Goal: Communication & Community: Answer question/provide support

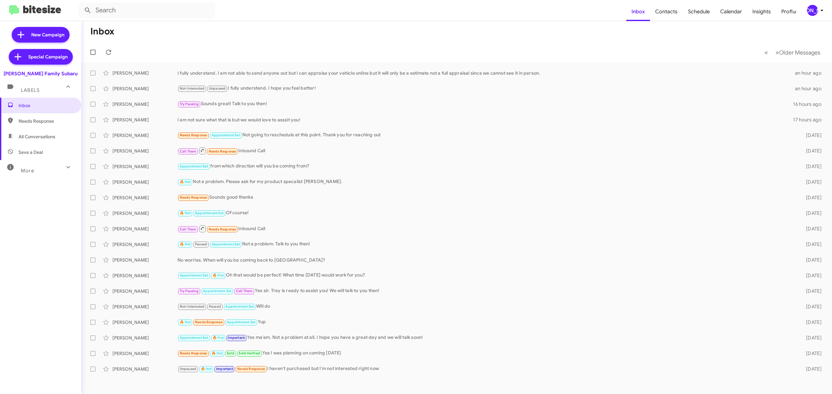
click at [807, 12] on div "[PERSON_NAME]" at bounding box center [812, 10] width 11 height 11
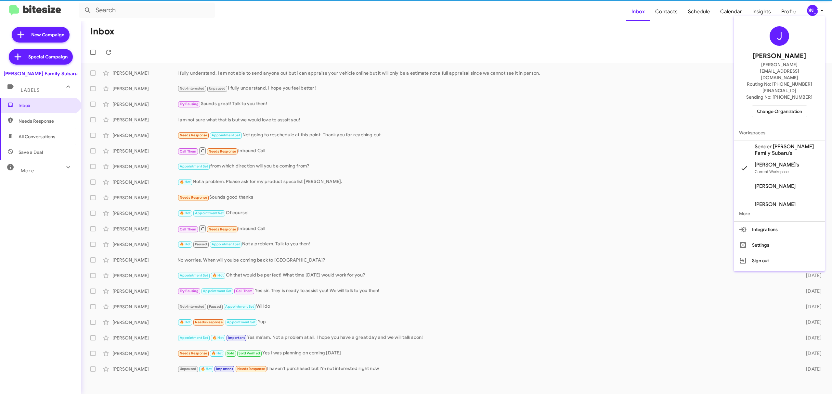
click at [776, 98] on div "J Jason Apdua jason@bitesize.co Routing No: +1 (361) 854-8145 Sending No: +1 (3…" at bounding box center [779, 72] width 91 height 107
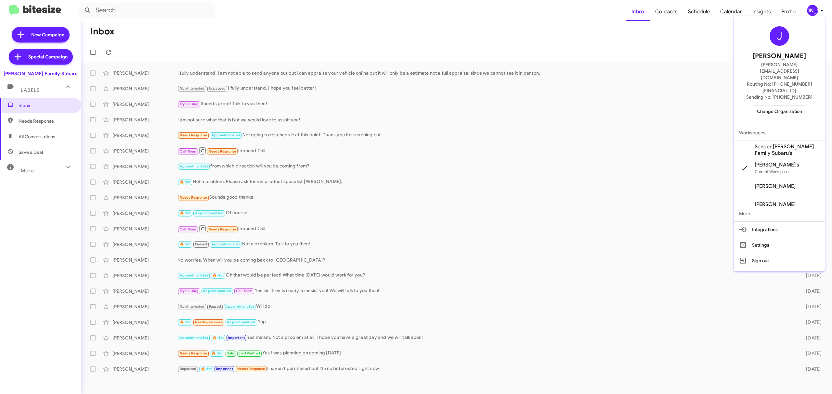
click at [776, 106] on span "Change Organization" at bounding box center [779, 111] width 45 height 11
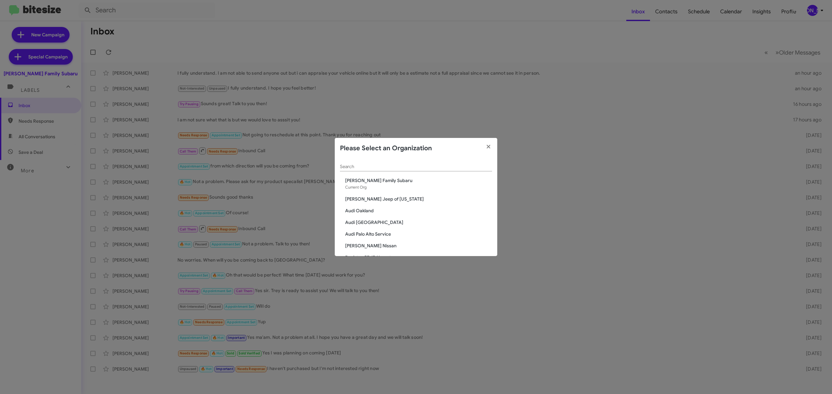
click at [416, 168] on input "Search" at bounding box center [416, 166] width 152 height 5
type input "nissan"
click at [491, 144] on icon "button" at bounding box center [488, 147] width 7 height 6
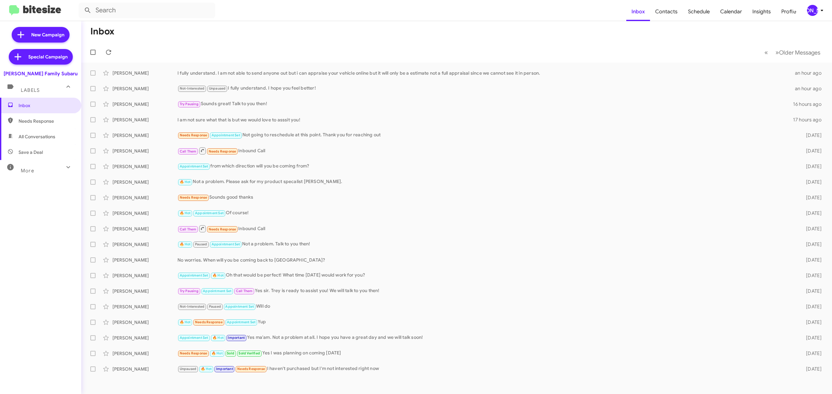
click at [811, 11] on div "[PERSON_NAME]" at bounding box center [812, 10] width 11 height 11
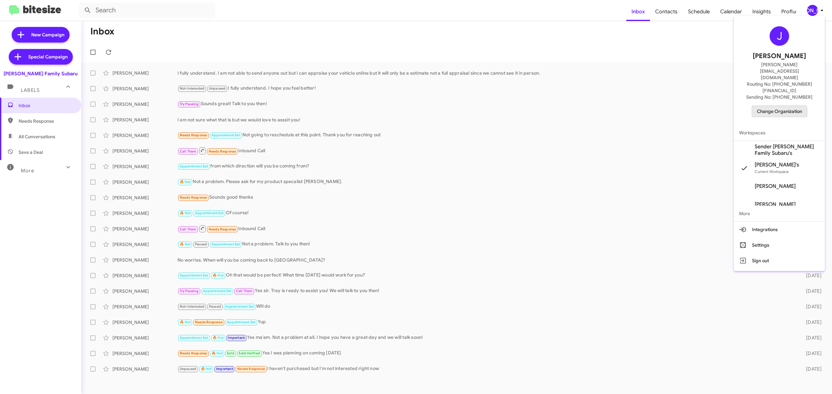
click at [777, 106] on span "Change Organization" at bounding box center [779, 111] width 45 height 11
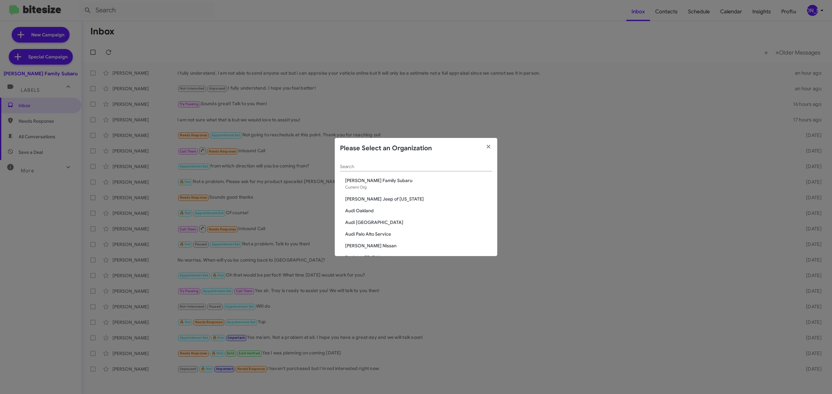
click at [425, 167] on input "Search" at bounding box center [416, 166] width 152 height 5
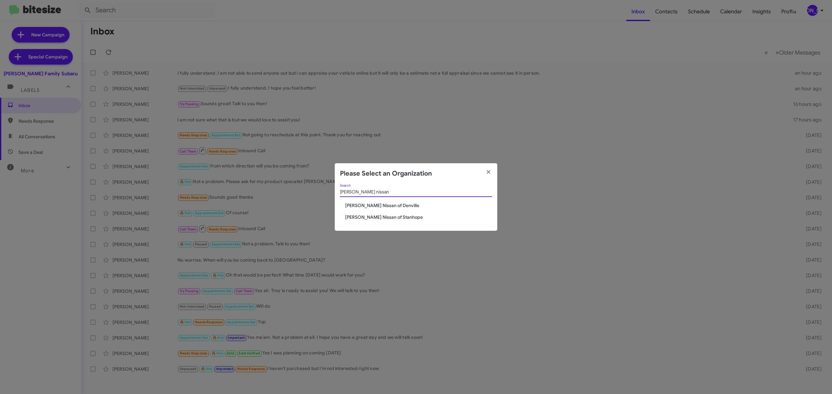
type input "nielsen nissan"
click at [366, 217] on span "[PERSON_NAME] Nissan of Stanhope" at bounding box center [418, 217] width 147 height 6
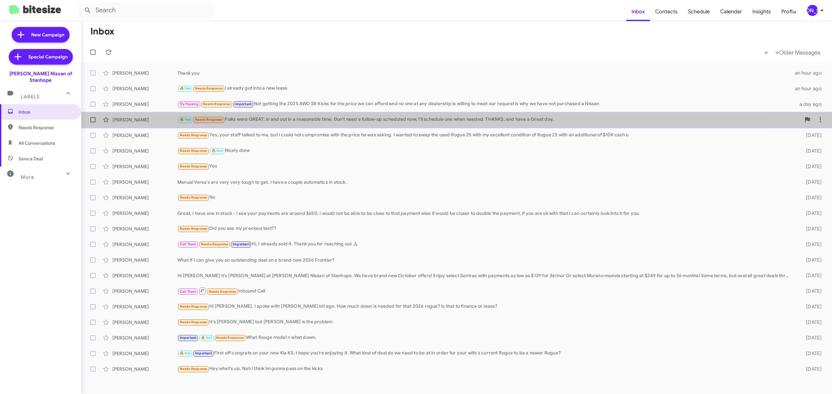
click at [264, 119] on div "🔥 Hot Needs Response Folks were GREAT, in and out in a reasonable time. Don't n…" at bounding box center [488, 119] width 623 height 7
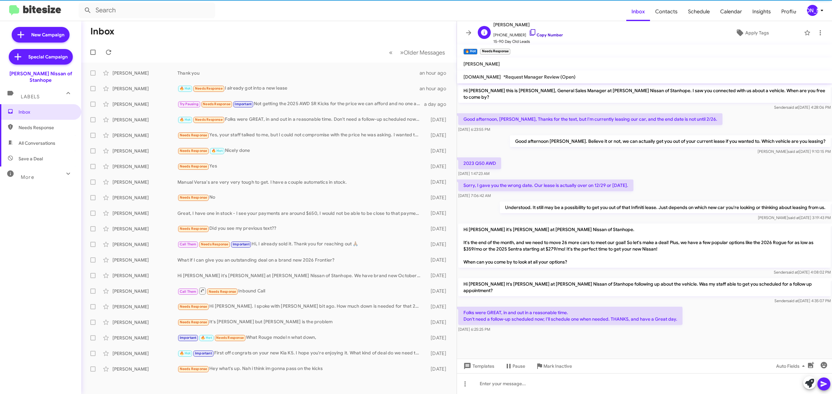
click at [545, 33] on link "Copy Number" at bounding box center [546, 34] width 34 height 5
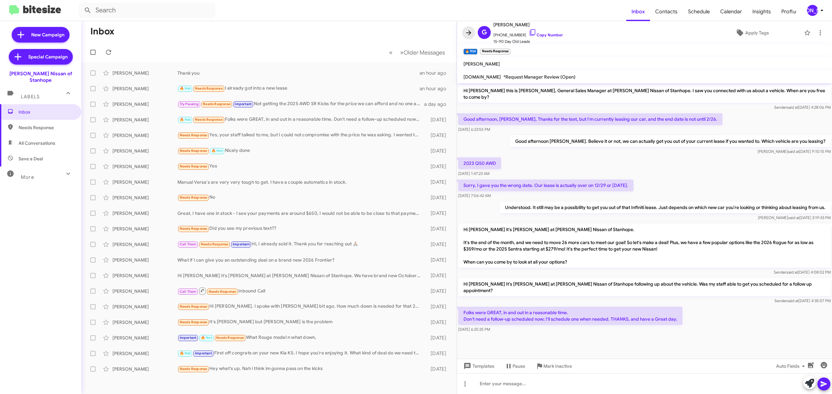
click at [471, 35] on icon at bounding box center [469, 33] width 8 height 8
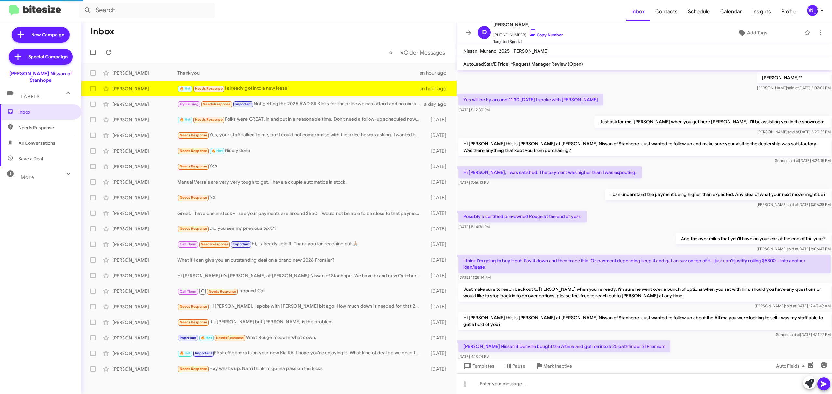
scroll to position [277, 0]
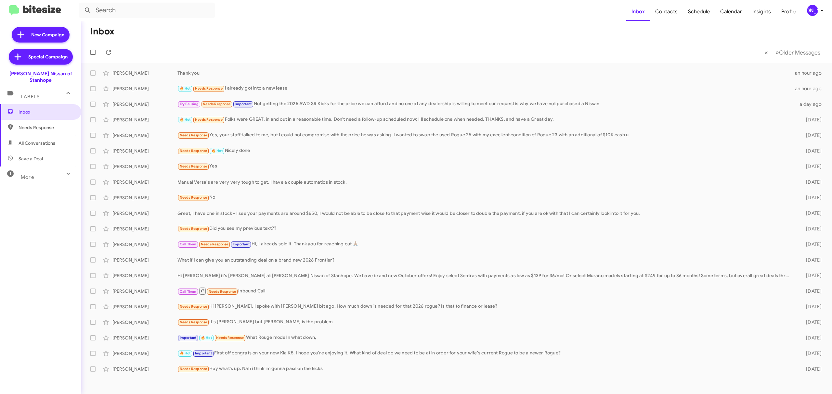
click at [826, 11] on mat-toolbar "Inbox Contacts Schedule Calendar Insights Profile JA" at bounding box center [416, 10] width 832 height 21
click at [819, 13] on icon at bounding box center [822, 10] width 8 height 8
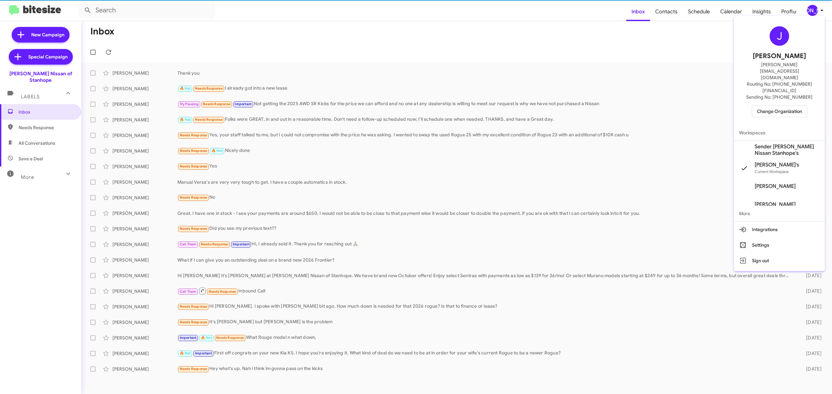
click at [779, 106] on span "Change Organization" at bounding box center [779, 111] width 45 height 11
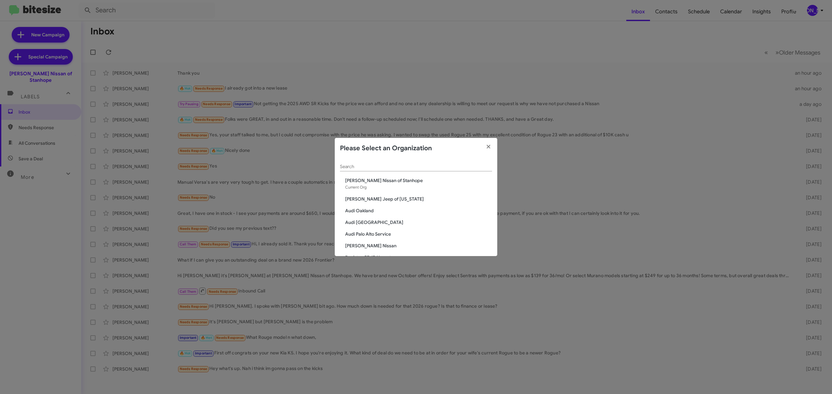
click at [395, 172] on div "Search" at bounding box center [416, 165] width 152 height 13
click at [395, 169] on input "Search" at bounding box center [416, 166] width 152 height 5
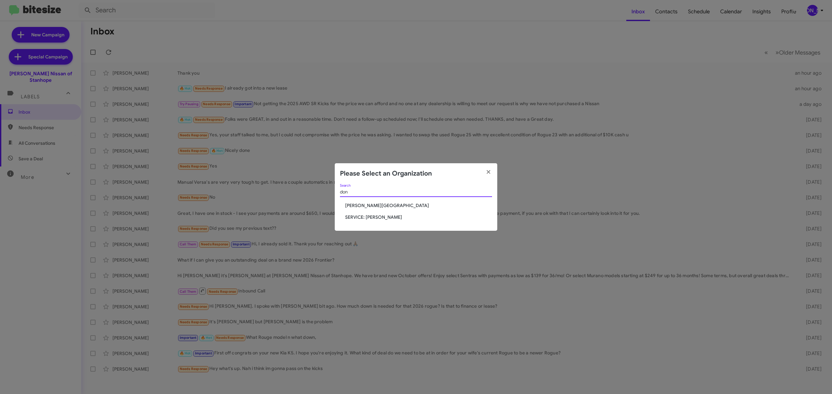
type input "don"
click at [380, 204] on span "[PERSON_NAME][GEOGRAPHIC_DATA]" at bounding box center [418, 205] width 147 height 6
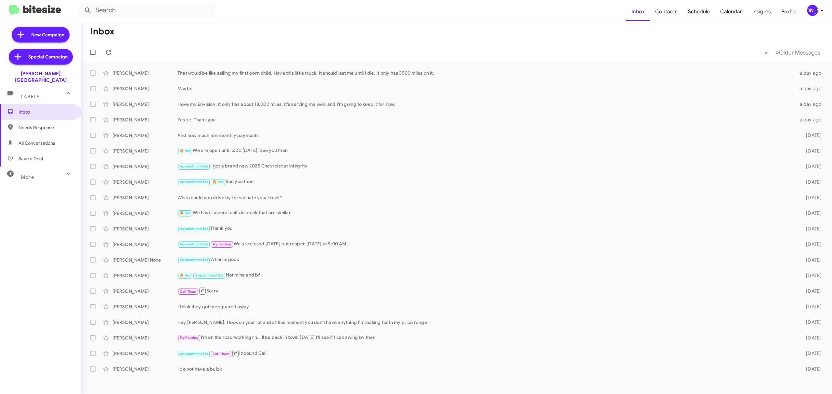
click at [35, 173] on div "More" at bounding box center [34, 175] width 58 height 12
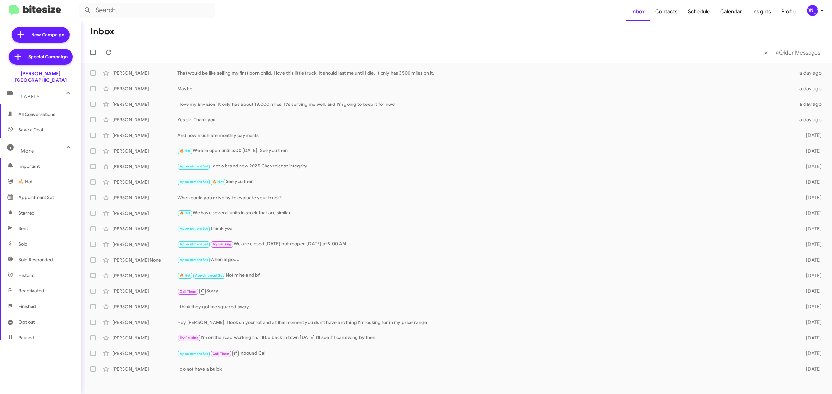
scroll to position [70, 0]
click at [43, 280] on span "Opt out" at bounding box center [40, 282] width 81 height 16
type input "in:opt-out"
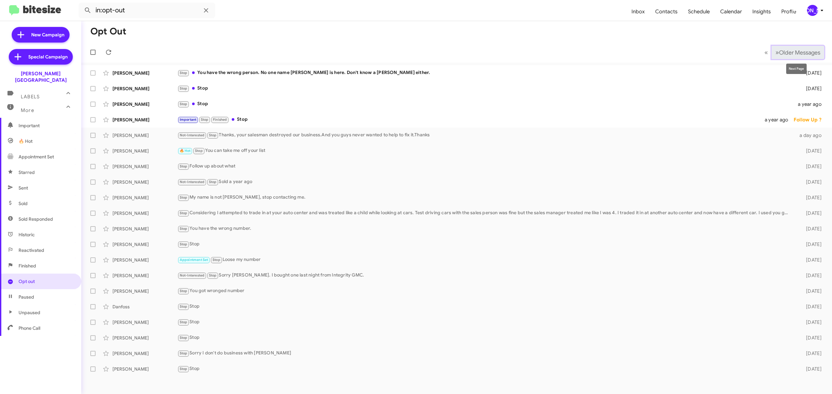
click at [804, 56] on button "» Next Older Messages" at bounding box center [797, 52] width 53 height 13
click at [800, 57] on button "» Next Older Messages" at bounding box center [797, 52] width 53 height 13
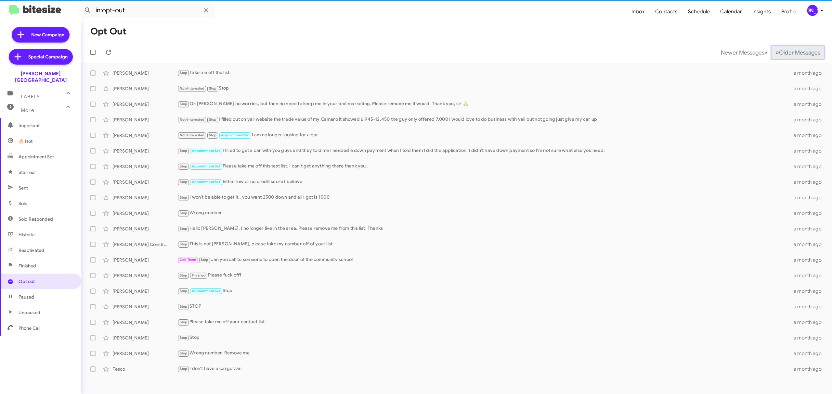
click at [800, 57] on button "» Next Older Messages" at bounding box center [797, 52] width 53 height 13
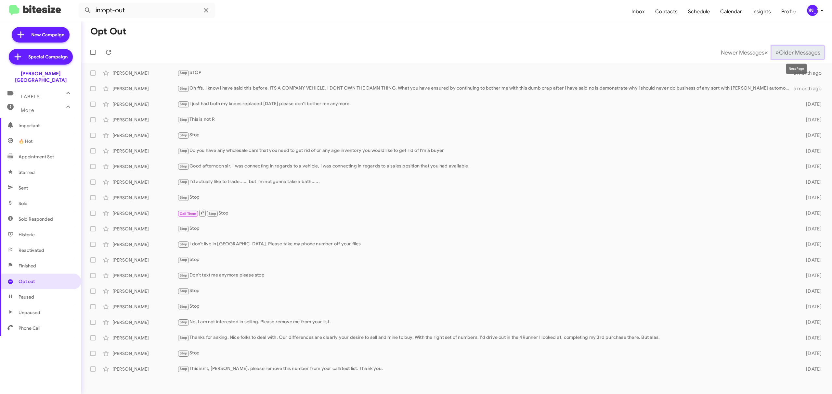
click at [794, 53] on span "Older Messages" at bounding box center [799, 52] width 41 height 7
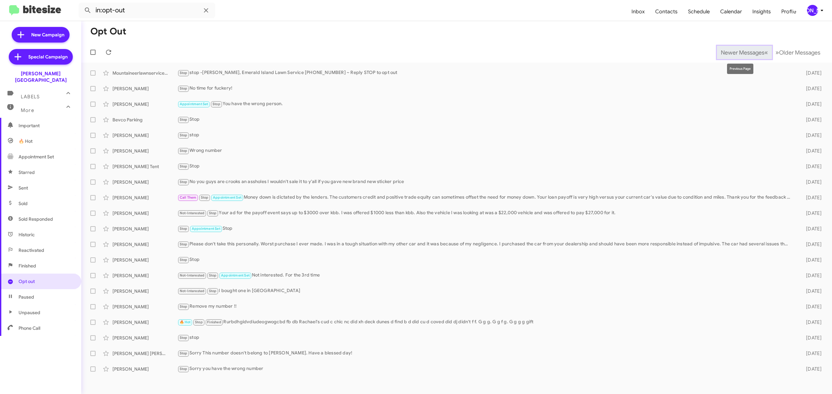
click at [730, 51] on span "Newer Messages" at bounding box center [743, 52] width 44 height 7
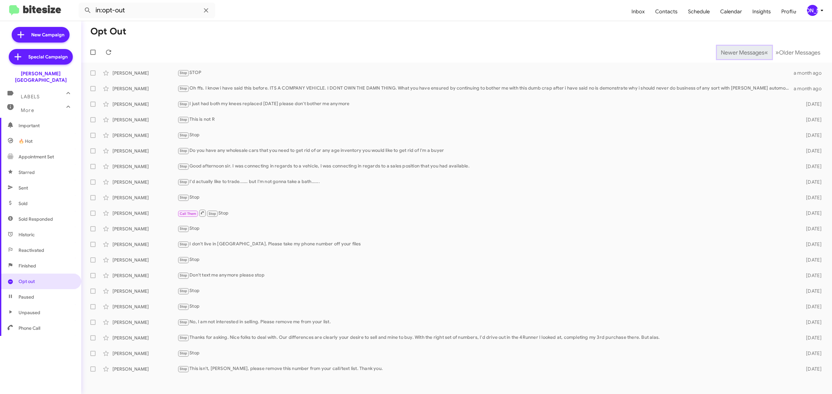
click at [737, 52] on span "Newer Messages" at bounding box center [743, 52] width 44 height 7
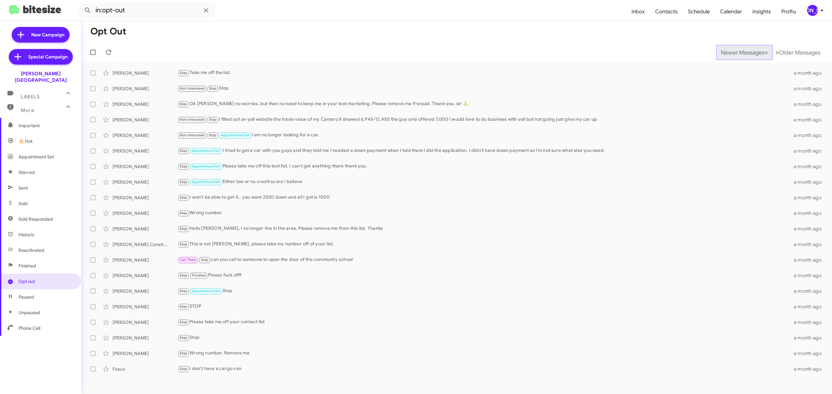
click at [737, 52] on span "Newer Messages" at bounding box center [743, 52] width 44 height 7
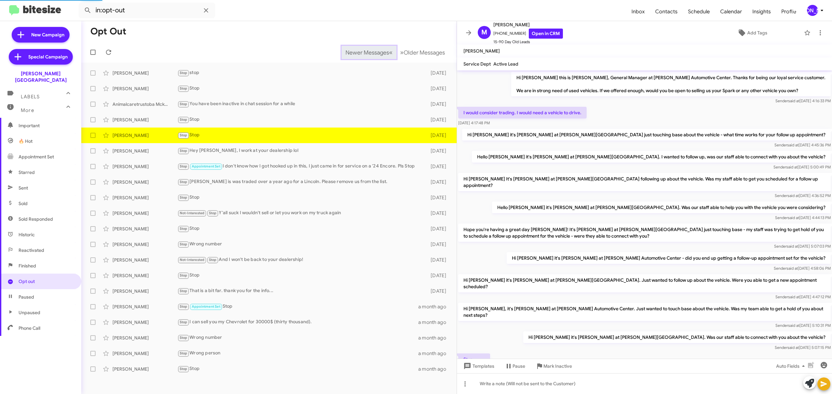
scroll to position [16, 0]
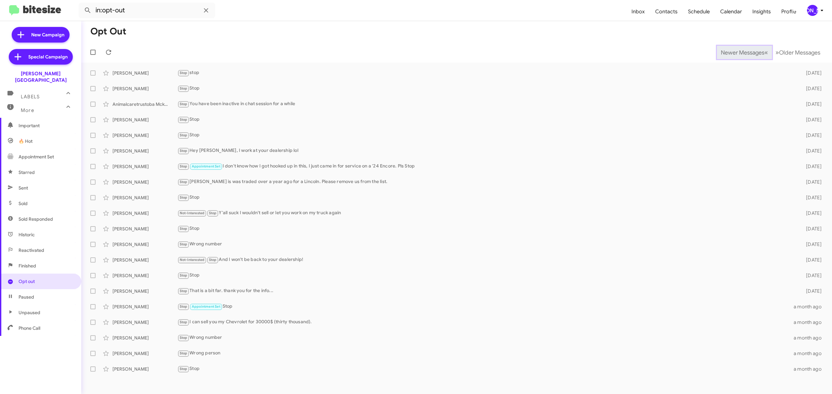
click at [737, 52] on span "Newer Messages" at bounding box center [743, 52] width 44 height 7
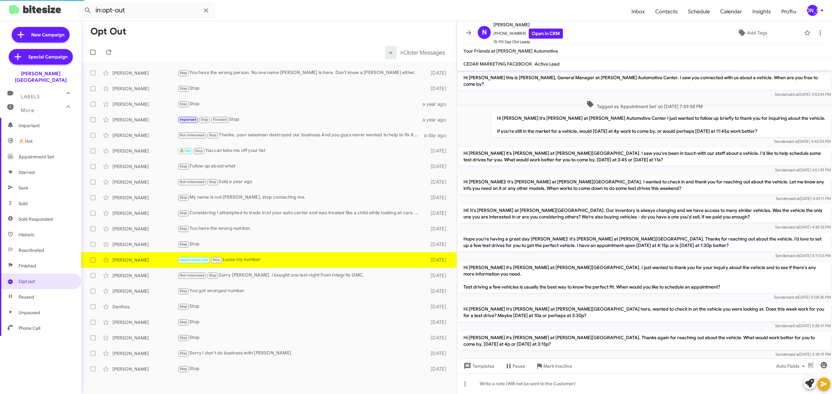
scroll to position [45, 0]
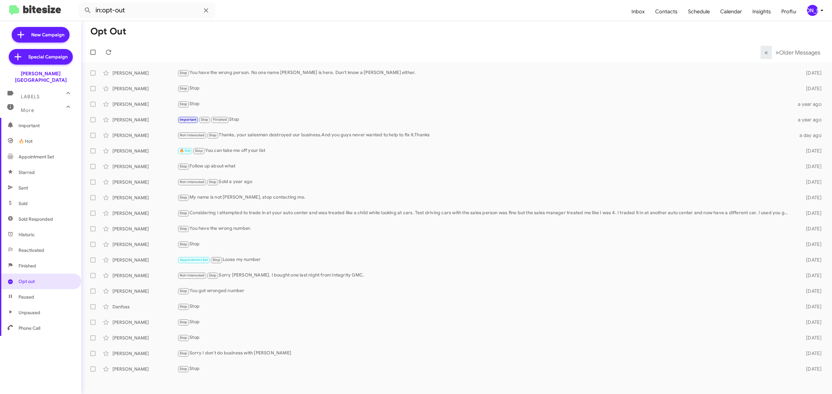
click at [818, 11] on icon at bounding box center [822, 10] width 8 height 8
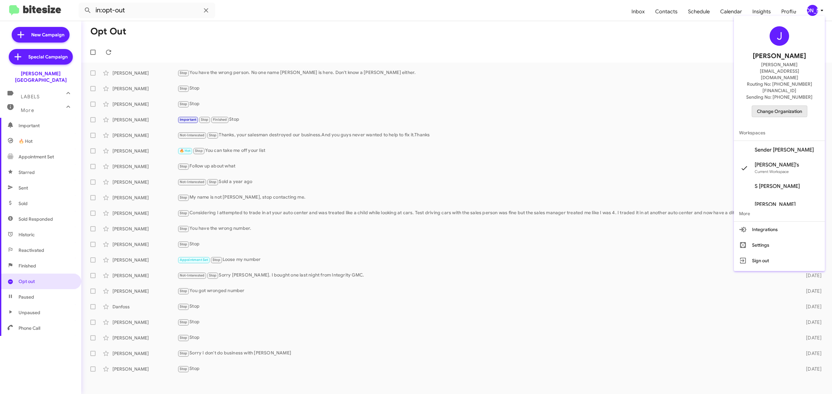
click at [777, 106] on span "Change Organization" at bounding box center [779, 111] width 45 height 11
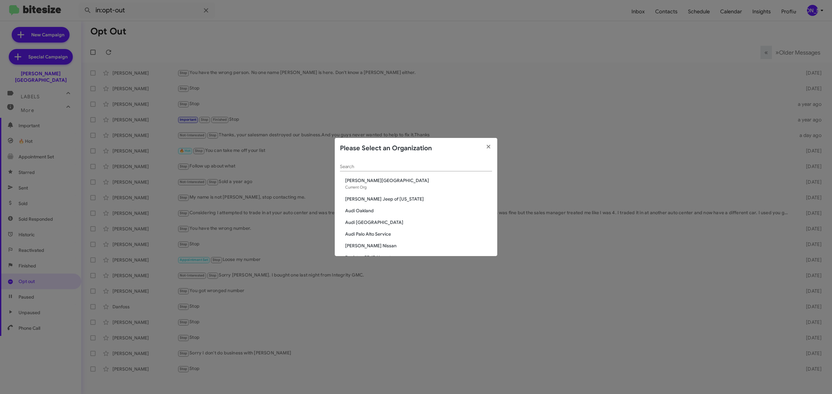
click at [447, 166] on input "Search" at bounding box center [416, 166] width 152 height 5
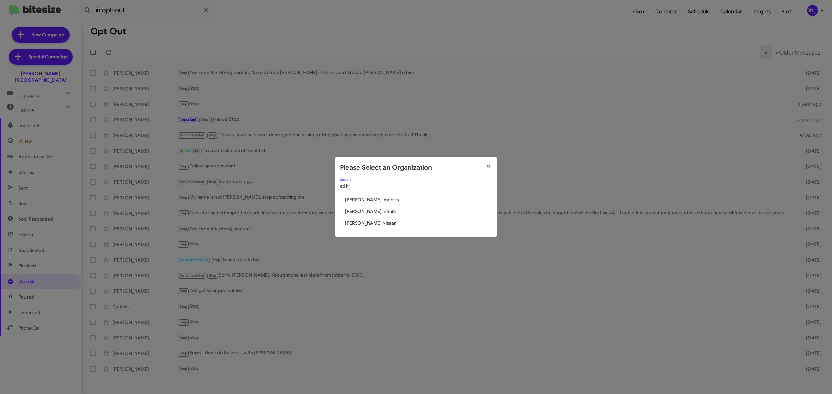
type input "ed hi"
click at [367, 201] on span "Ed Hicks Imports" at bounding box center [418, 200] width 147 height 6
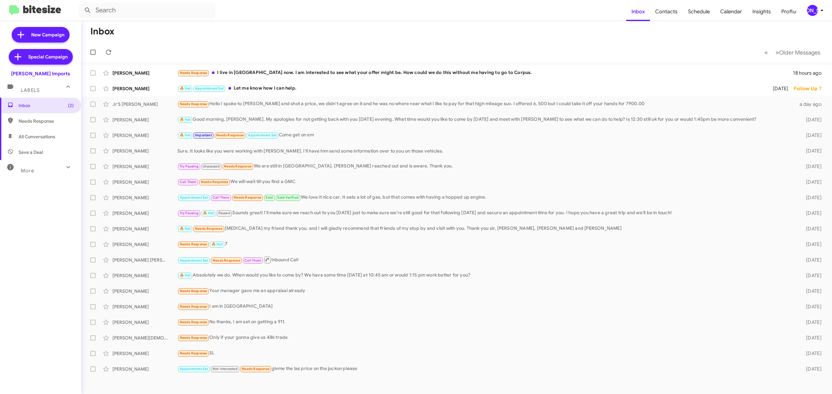
click at [54, 165] on mat-panel-title "More" at bounding box center [39, 168] width 68 height 12
drag, startPoint x: 51, startPoint y: 167, endPoint x: 46, endPoint y: 175, distance: 9.5
click at [51, 167] on div "More" at bounding box center [34, 171] width 58 height 12
click at [42, 168] on div "More" at bounding box center [34, 168] width 58 height 12
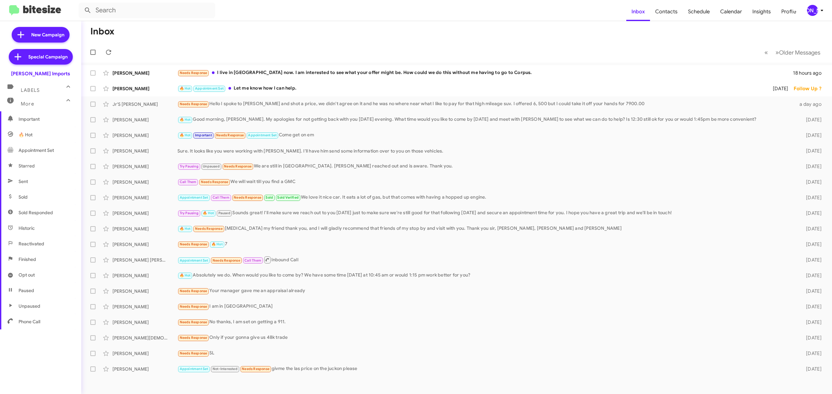
click at [34, 276] on span "Opt out" at bounding box center [27, 275] width 16 height 6
type input "in:opt-out"
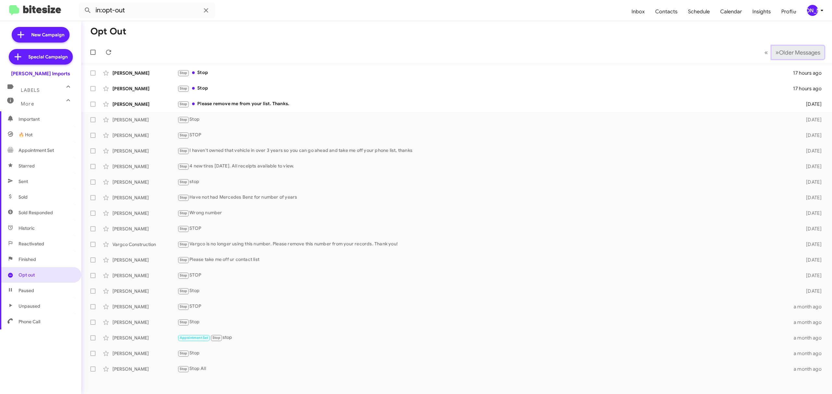
click at [792, 50] on span "Older Messages" at bounding box center [799, 52] width 41 height 7
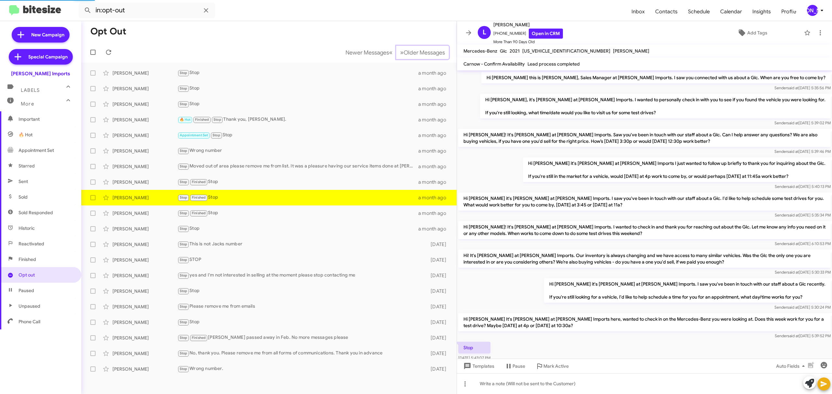
scroll to position [47, 0]
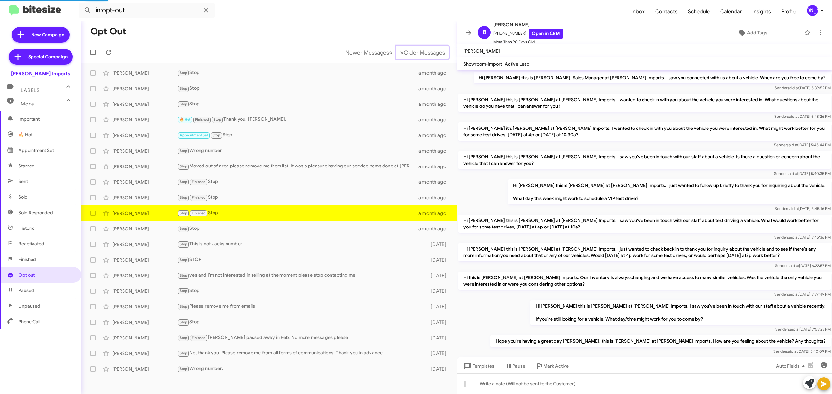
scroll to position [95, 0]
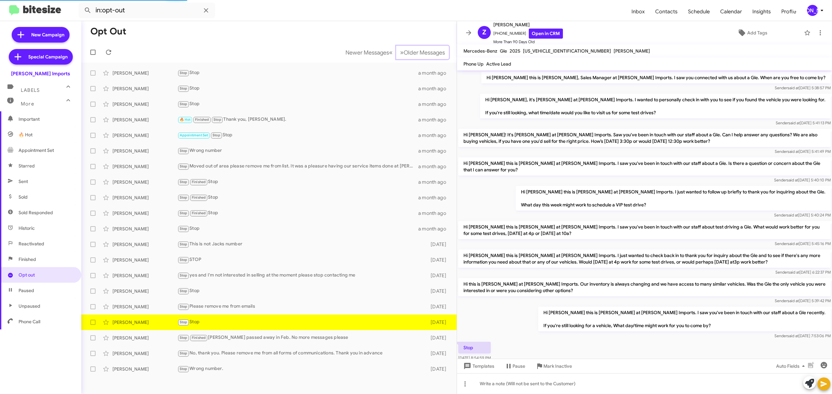
scroll to position [20, 0]
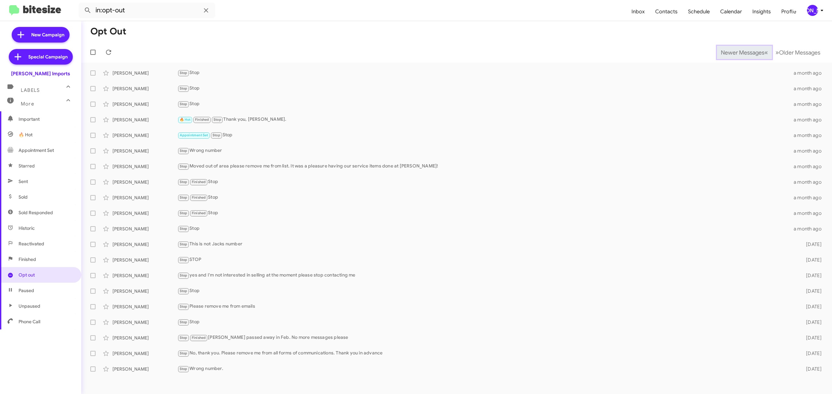
click at [737, 52] on span "Newer Messages" at bounding box center [743, 52] width 44 height 7
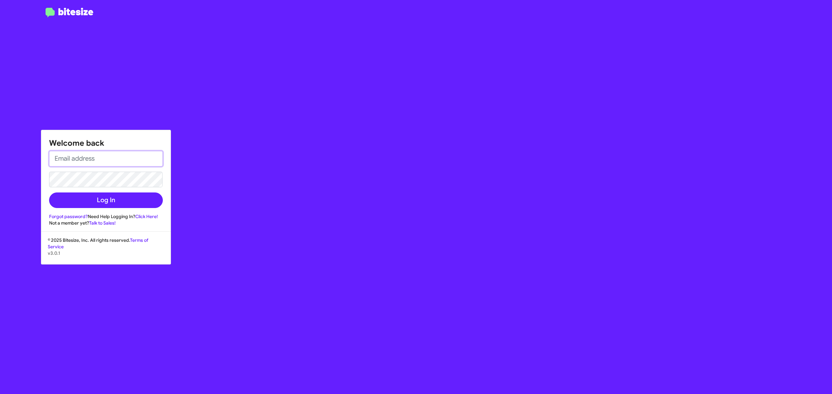
type input "jason@bitesize.co"
click at [107, 200] on button "Log In" at bounding box center [106, 201] width 114 height 16
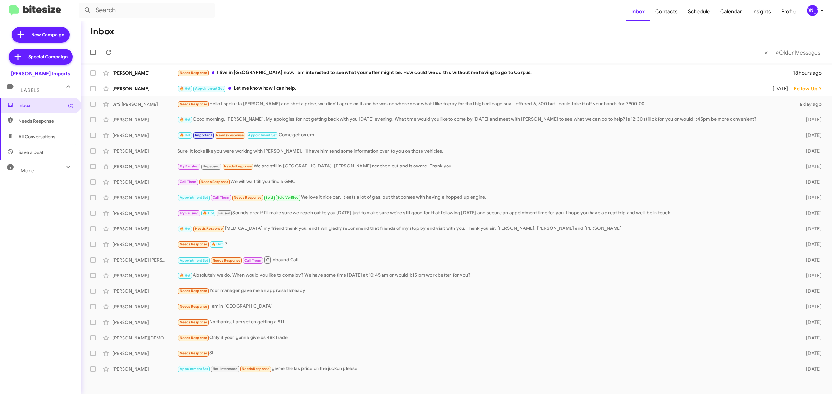
click at [64, 168] on icon at bounding box center [68, 167] width 8 height 8
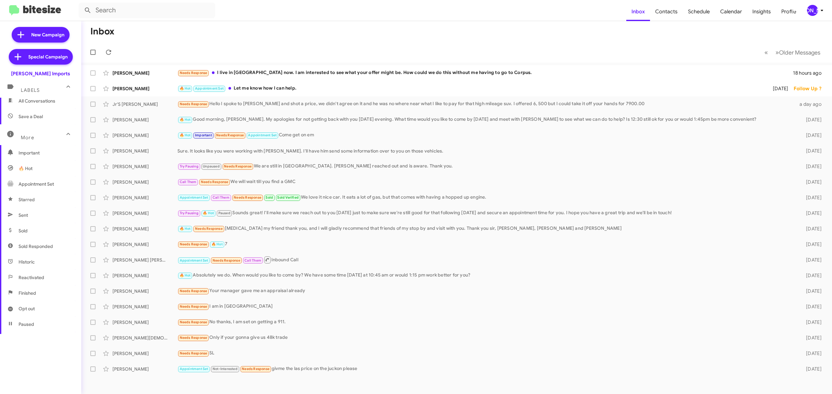
scroll to position [70, 0]
click at [37, 277] on span "Opt out" at bounding box center [40, 275] width 81 height 16
type input "in:opt-out"
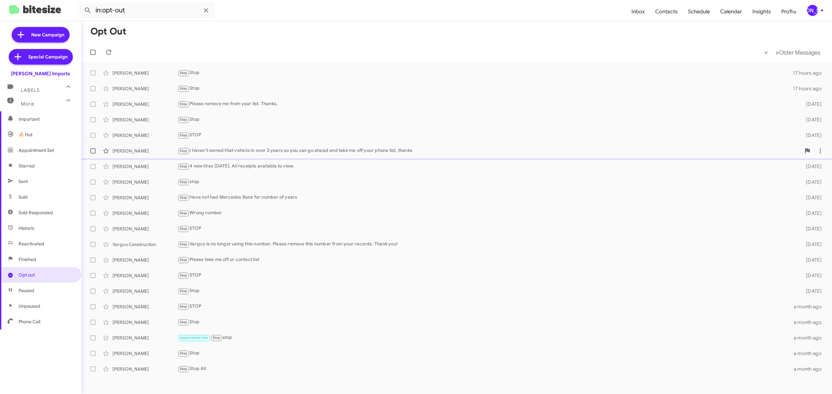
click at [234, 146] on div "Chelsea Asbury Stop I haven't owned that vehicle in over 3 years so you can go …" at bounding box center [456, 151] width 740 height 13
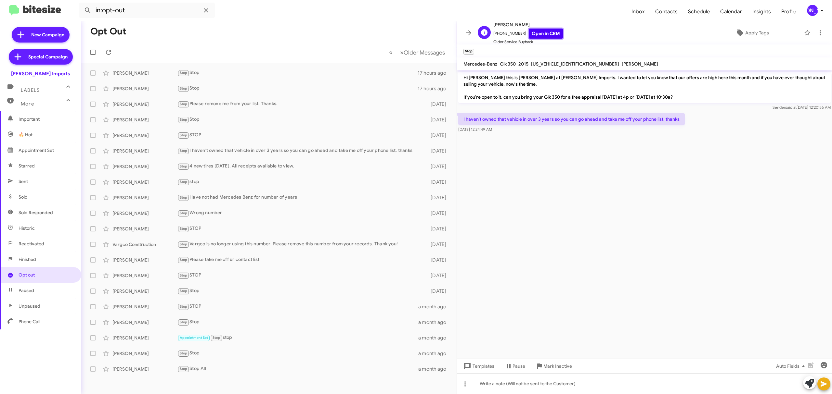
click at [529, 36] on link "Open in CRM" at bounding box center [546, 34] width 34 height 10
click at [152, 336] on div "Hayden Benton" at bounding box center [144, 338] width 65 height 6
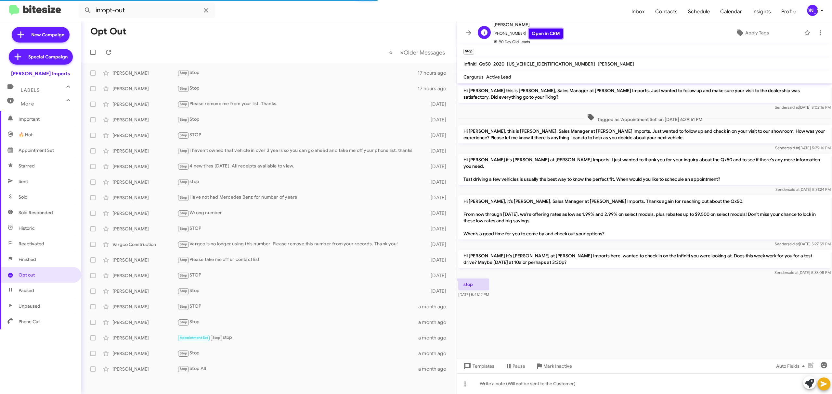
click at [537, 33] on link "Open in CRM" at bounding box center [546, 34] width 34 height 10
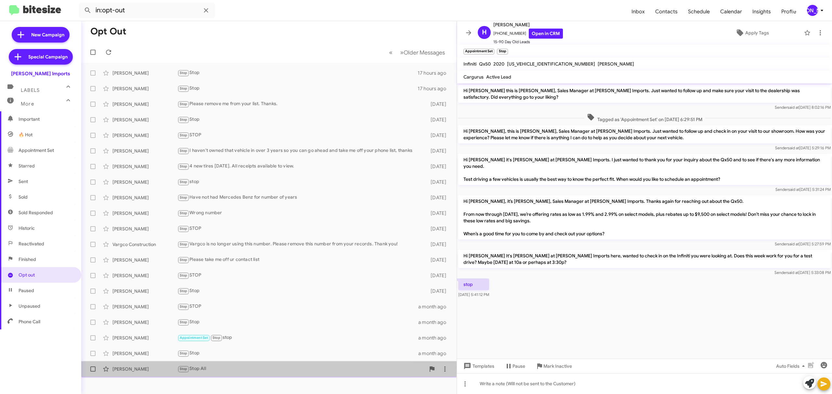
click at [146, 368] on div "Terry Oconnor" at bounding box center [144, 369] width 65 height 6
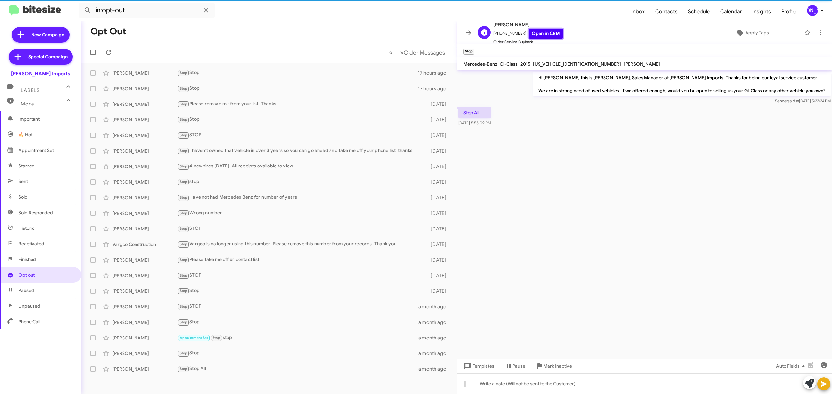
click at [536, 33] on link "Open in CRM" at bounding box center [546, 34] width 34 height 10
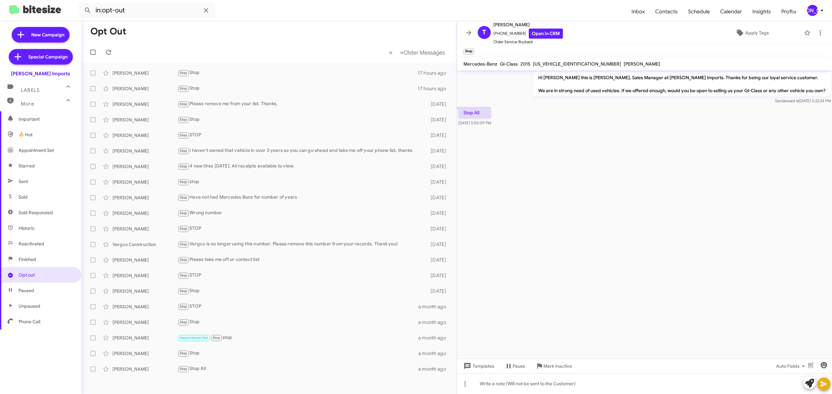
drag, startPoint x: 812, startPoint y: 12, endPoint x: 809, endPoint y: 13, distance: 3.8
click at [812, 12] on div "[PERSON_NAME]" at bounding box center [812, 10] width 11 height 11
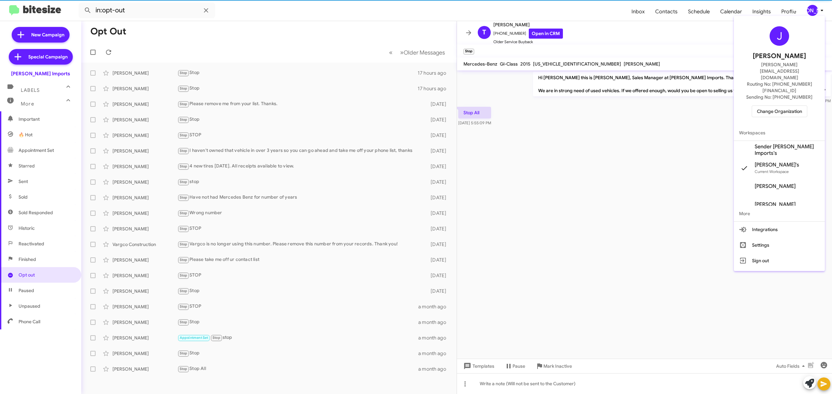
click at [764, 106] on span "Change Organization" at bounding box center [779, 111] width 45 height 11
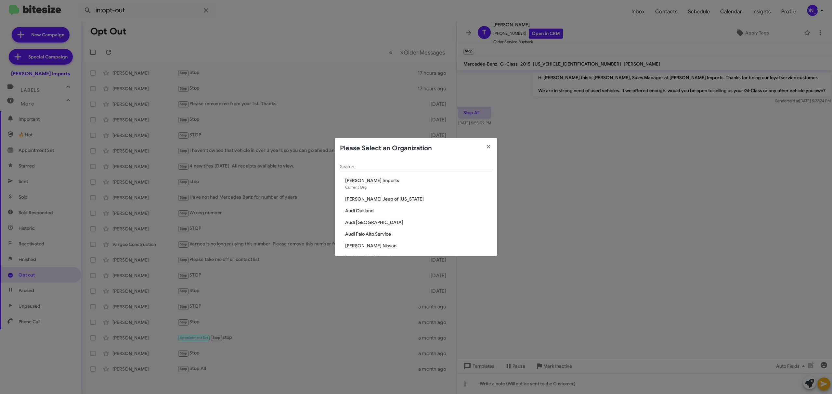
click at [440, 172] on div "Search" at bounding box center [416, 168] width 152 height 19
click at [440, 172] on div "Search" at bounding box center [416, 165] width 152 height 13
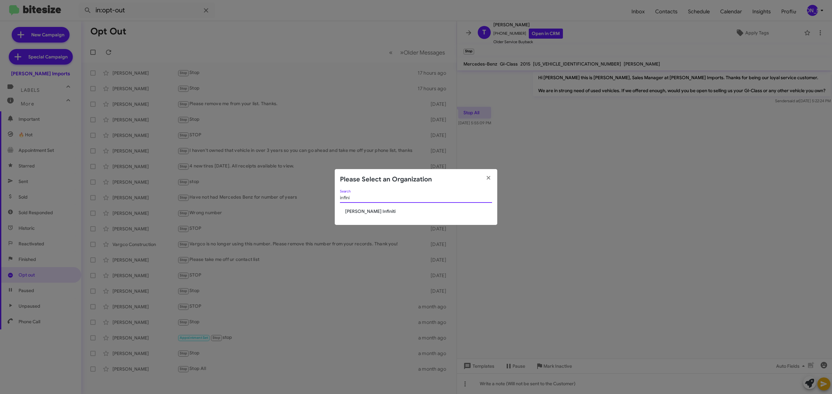
type input "infini"
click at [366, 212] on span "[PERSON_NAME] Infiniti" at bounding box center [418, 211] width 147 height 6
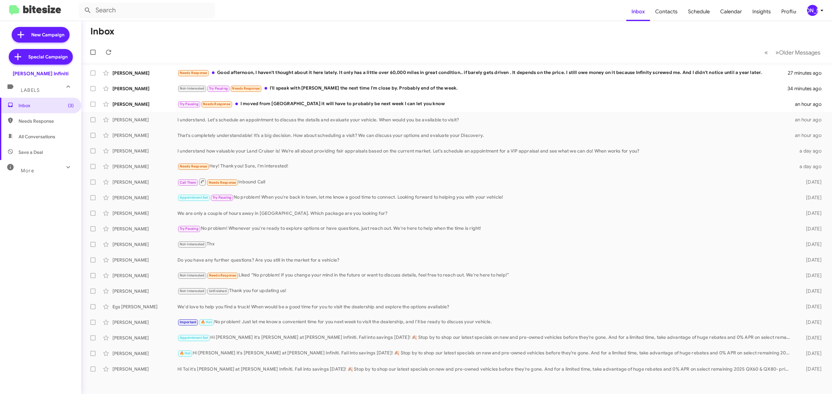
click at [47, 168] on div "More" at bounding box center [34, 168] width 58 height 12
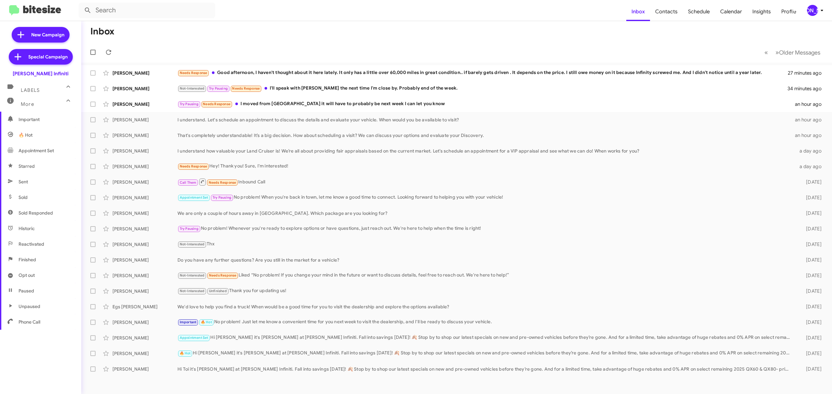
scroll to position [70, 0]
click at [42, 278] on span "Opt out" at bounding box center [40, 275] width 81 height 16
type input "in:opt-out"
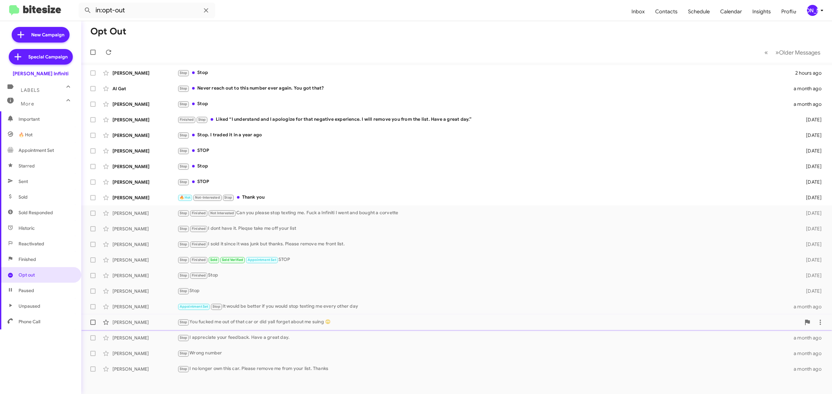
click at [356, 318] on div "Rosalin Edlin-Ivey Stop You fucked me out of that car or did yall forget about …" at bounding box center [456, 322] width 740 height 13
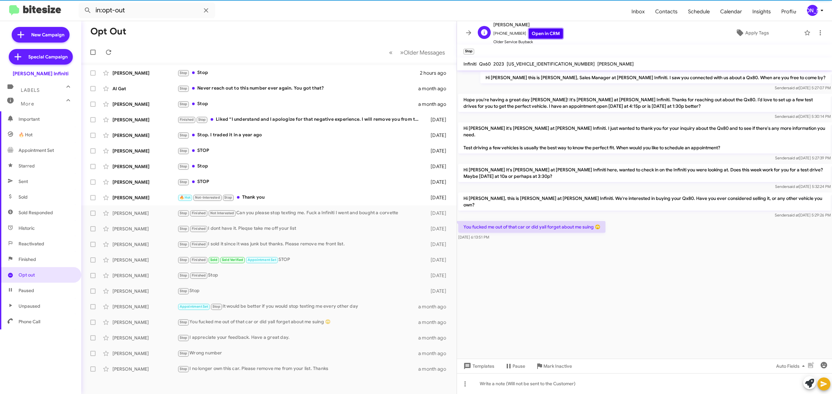
click at [541, 31] on link "Open in CRM" at bounding box center [546, 34] width 34 height 10
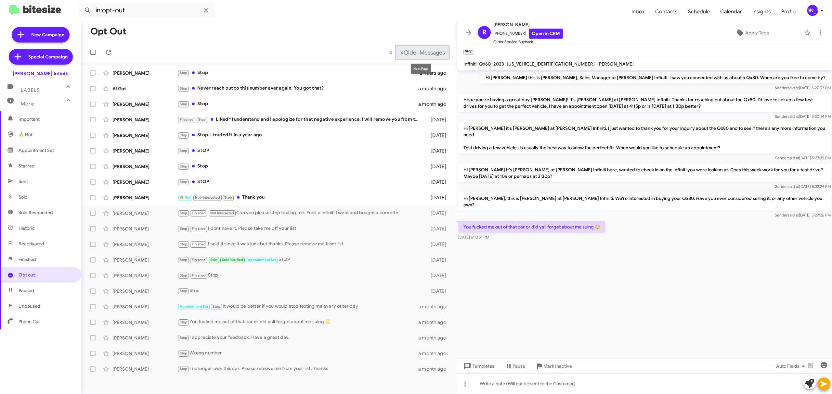
click at [430, 49] on span "Older Messages" at bounding box center [424, 52] width 41 height 7
click at [429, 50] on span "Older Messages" at bounding box center [424, 52] width 41 height 7
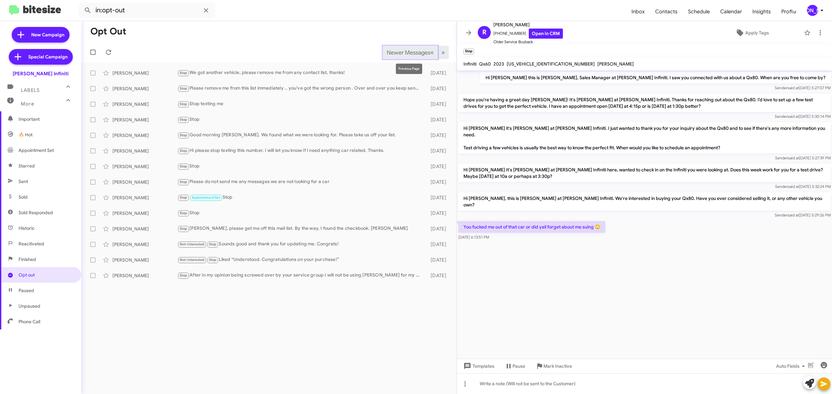
click at [396, 52] on span "Newer Messages" at bounding box center [409, 52] width 44 height 7
click at [411, 52] on span "Newer Messages" at bounding box center [409, 52] width 44 height 7
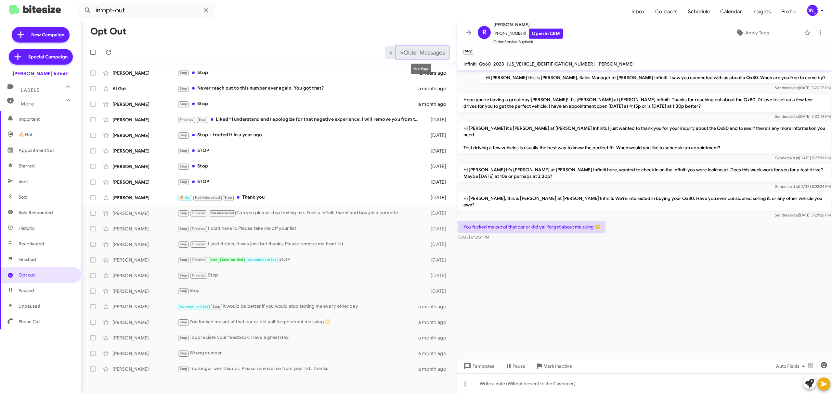
click at [430, 51] on span "Older Messages" at bounding box center [424, 52] width 41 height 7
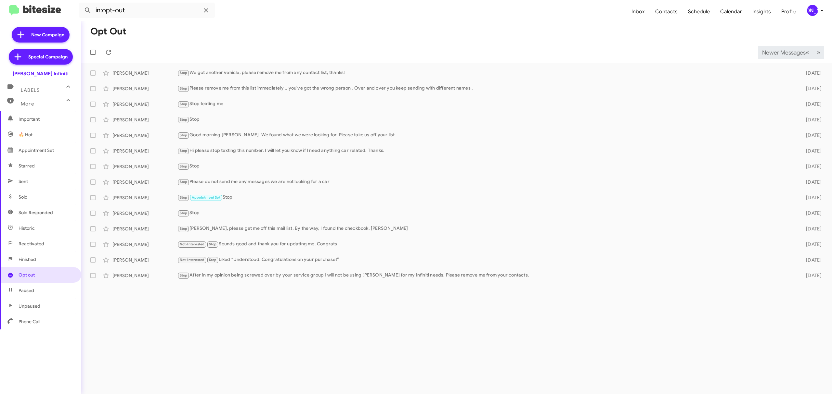
click at [782, 52] on span "Newer Messages" at bounding box center [784, 52] width 44 height 7
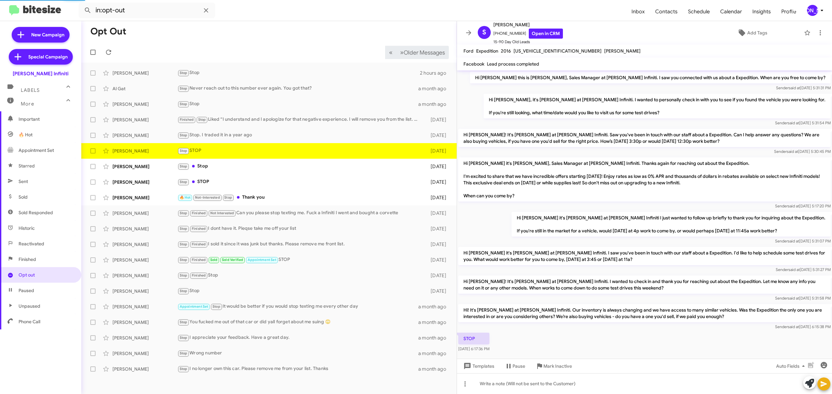
scroll to position [9, 0]
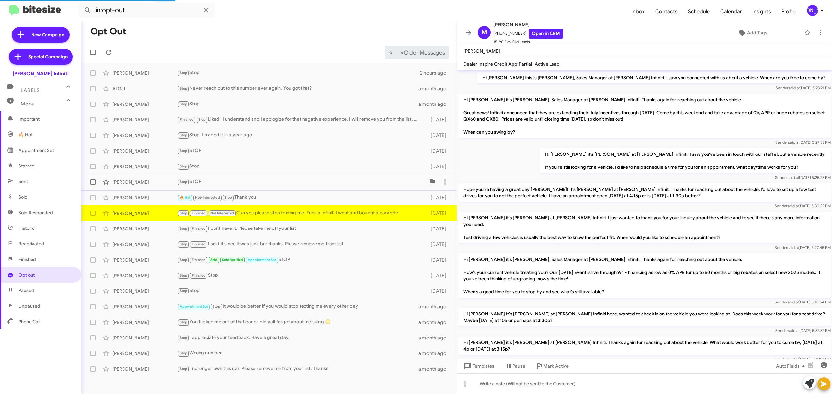
scroll to position [180, 0]
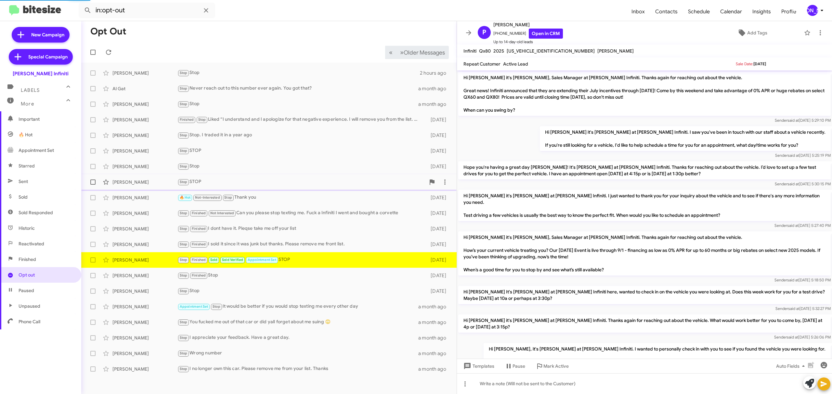
scroll to position [107, 0]
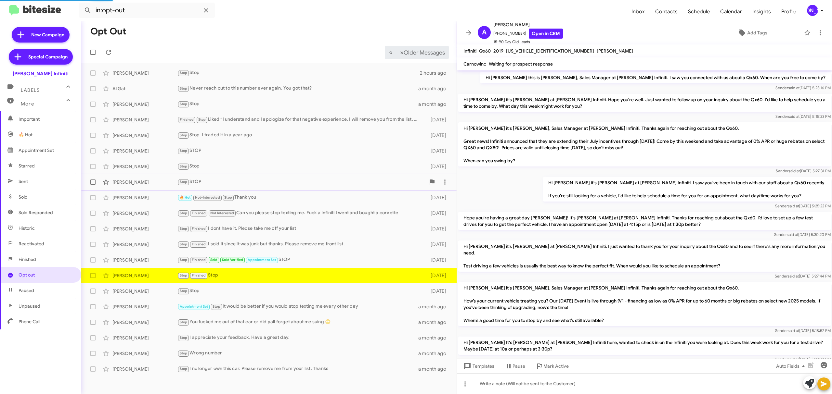
scroll to position [172, 0]
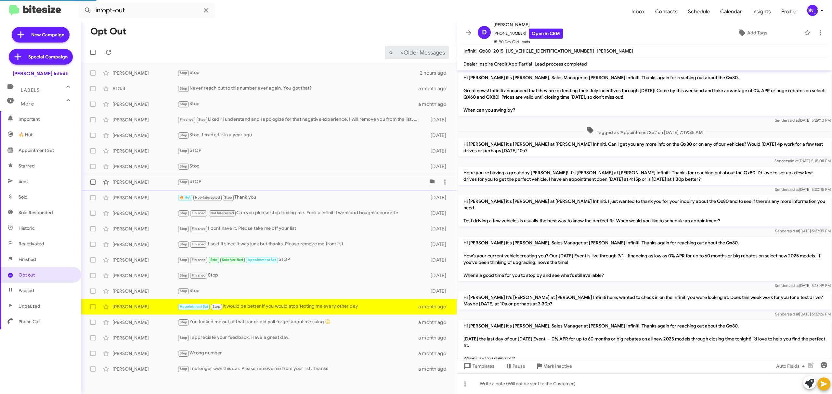
scroll to position [75, 0]
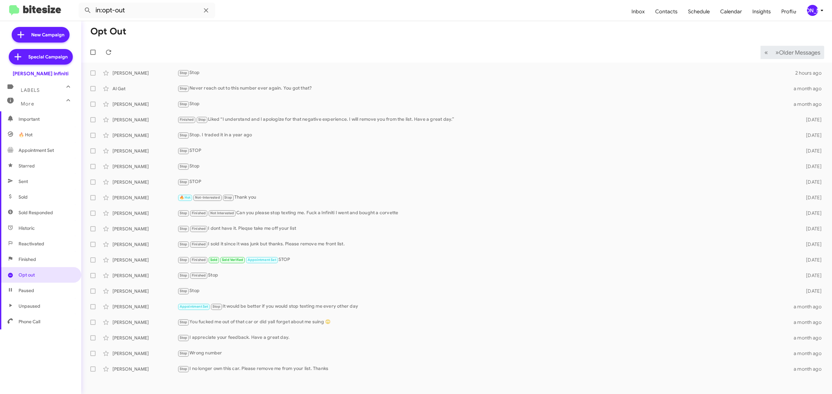
click at [821, 11] on icon at bounding box center [822, 10] width 8 height 8
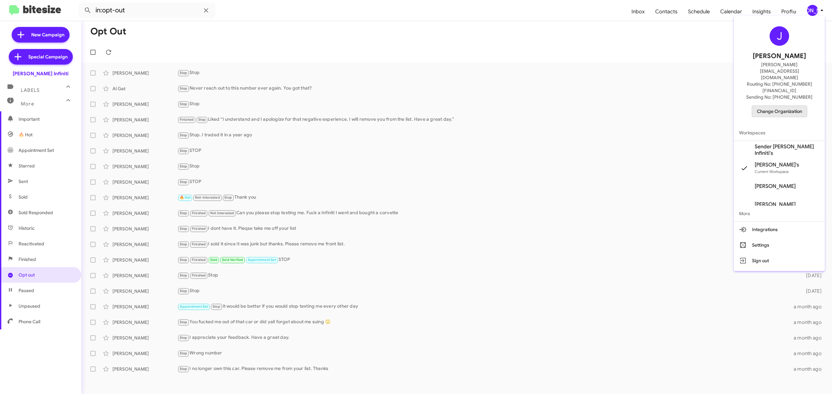
click at [769, 106] on span "Change Organization" at bounding box center [779, 111] width 45 height 11
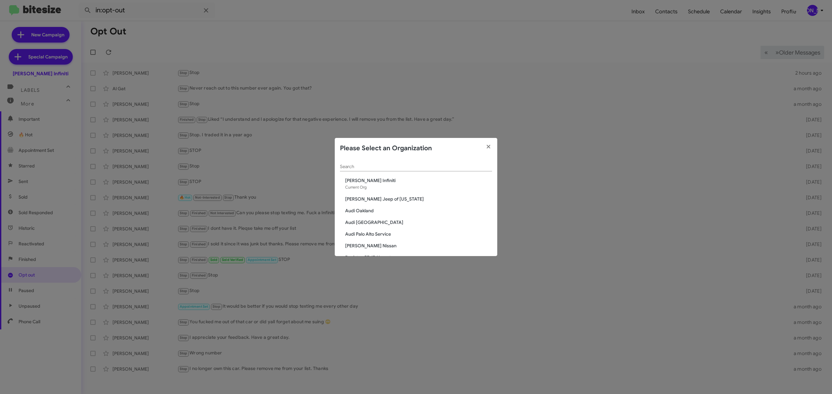
click at [430, 166] on input "Search" at bounding box center [416, 166] width 152 height 5
type input "nissan"
click at [363, 219] on span "[PERSON_NAME] Nissan" at bounding box center [418, 216] width 147 height 6
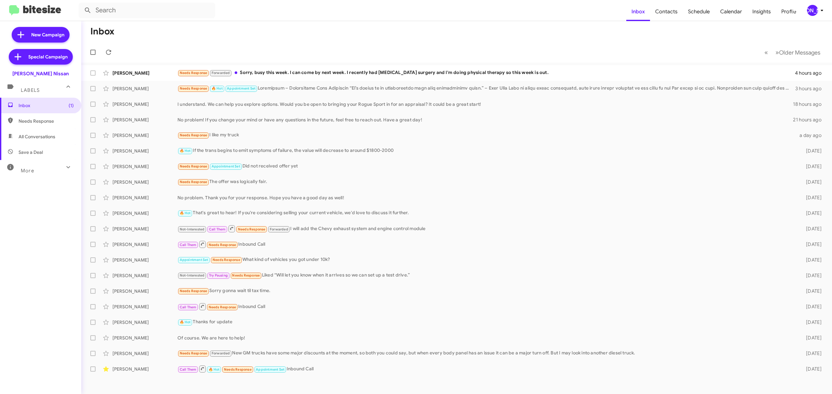
click at [65, 174] on div at bounding box center [68, 168] width 10 height 12
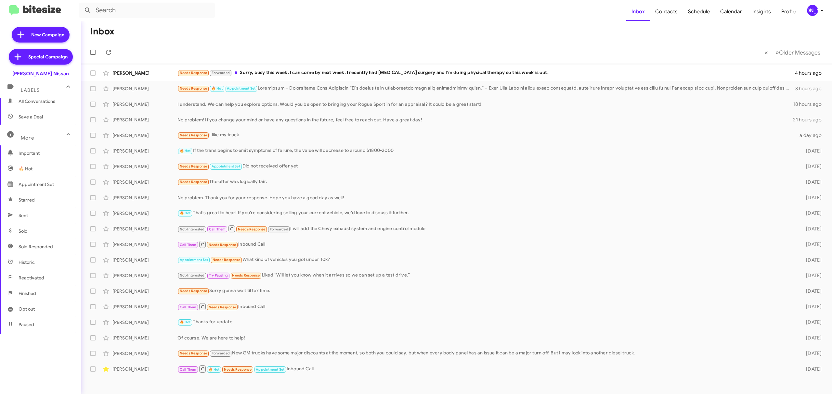
scroll to position [36, 0]
click at [37, 311] on span "Opt out" at bounding box center [40, 309] width 81 height 16
type input "in:opt-out"
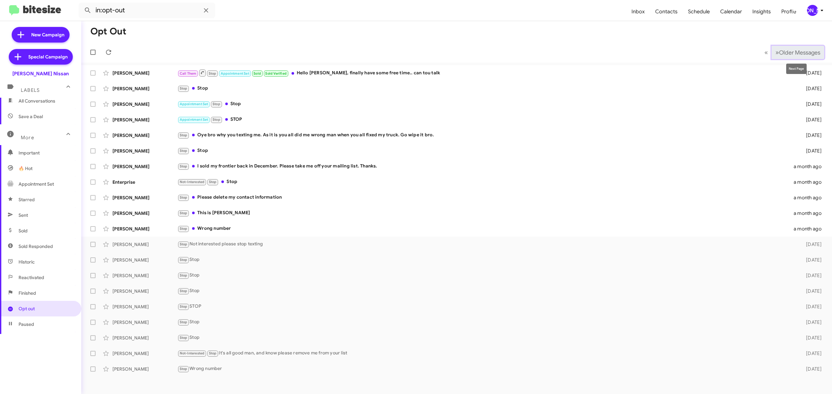
click at [792, 52] on span "Older Messages" at bounding box center [799, 52] width 41 height 7
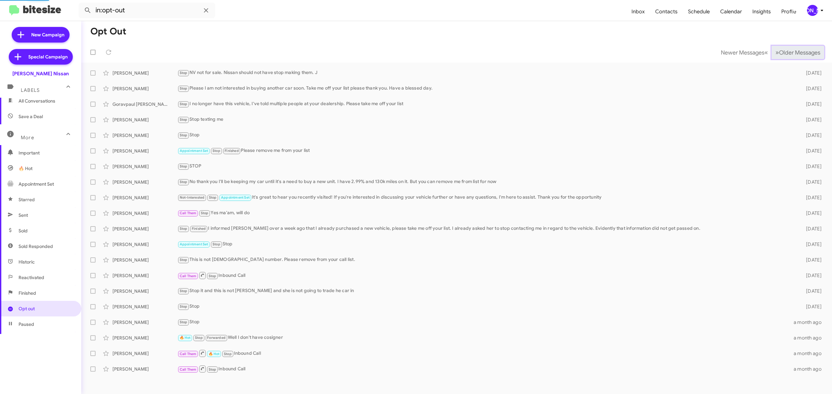
click at [792, 52] on span "Older Messages" at bounding box center [799, 52] width 41 height 7
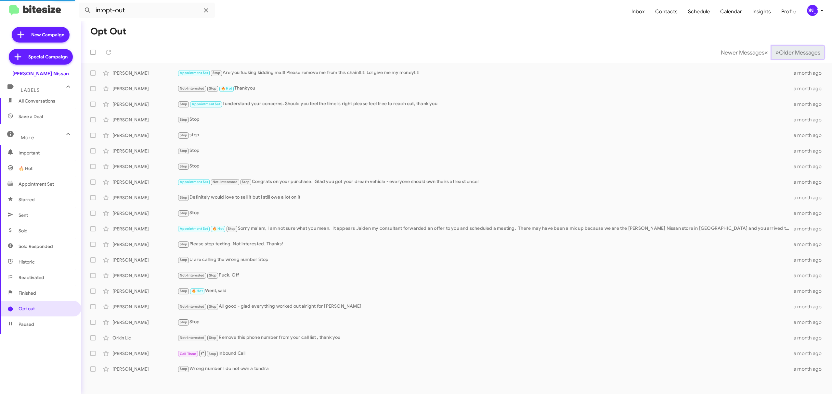
click at [792, 52] on span "Older Messages" at bounding box center [799, 52] width 41 height 7
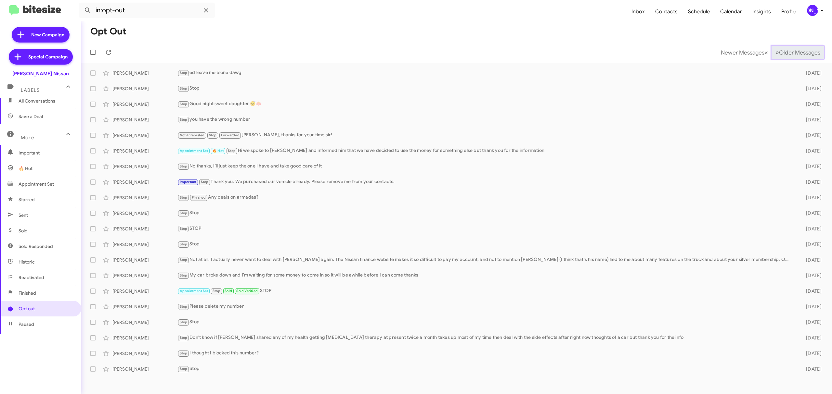
click at [792, 52] on span "Older Messages" at bounding box center [799, 52] width 41 height 7
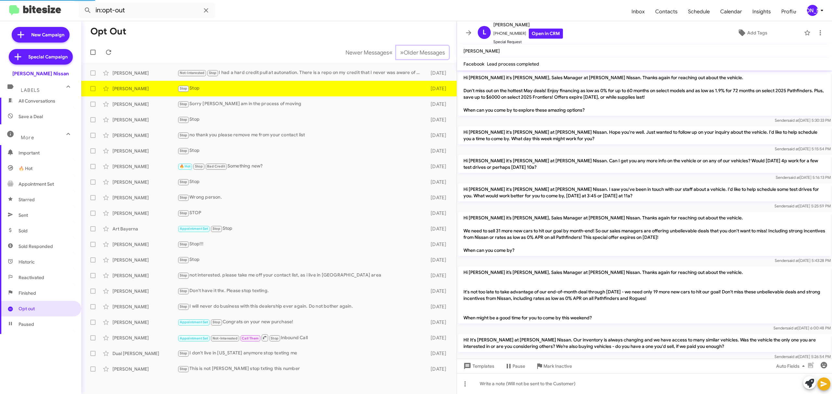
scroll to position [217, 0]
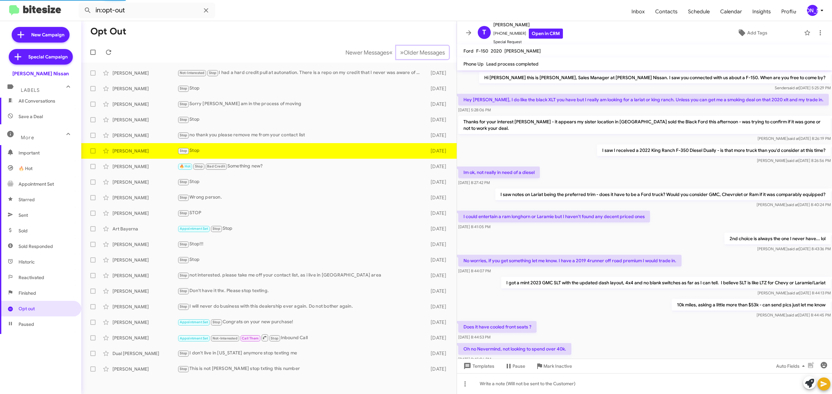
scroll to position [156, 0]
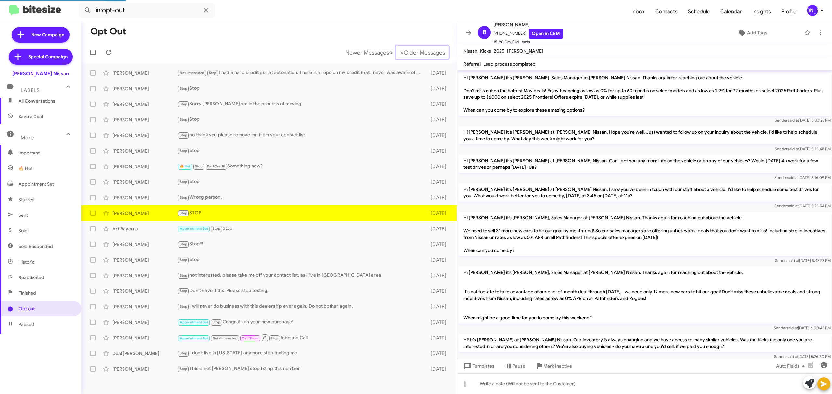
scroll to position [105, 0]
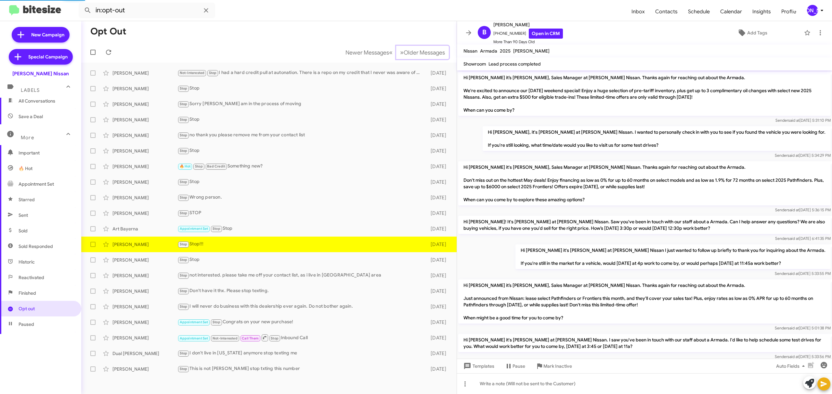
scroll to position [234, 0]
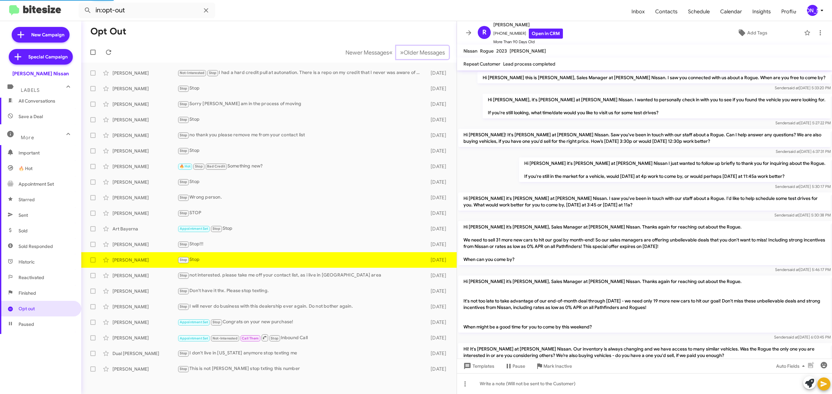
scroll to position [115, 0]
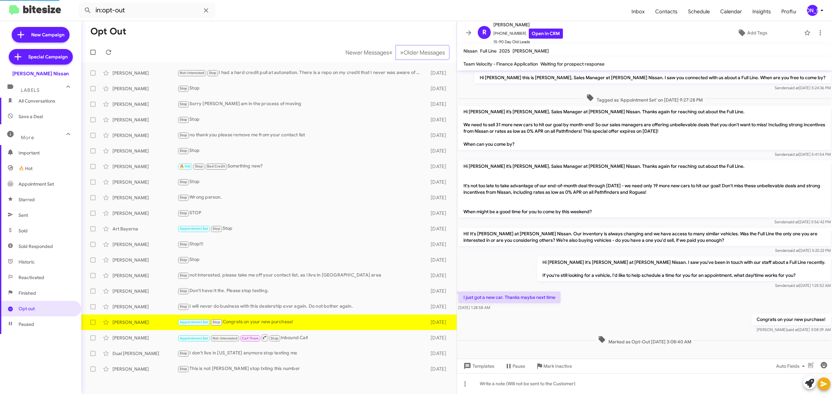
scroll to position [3, 0]
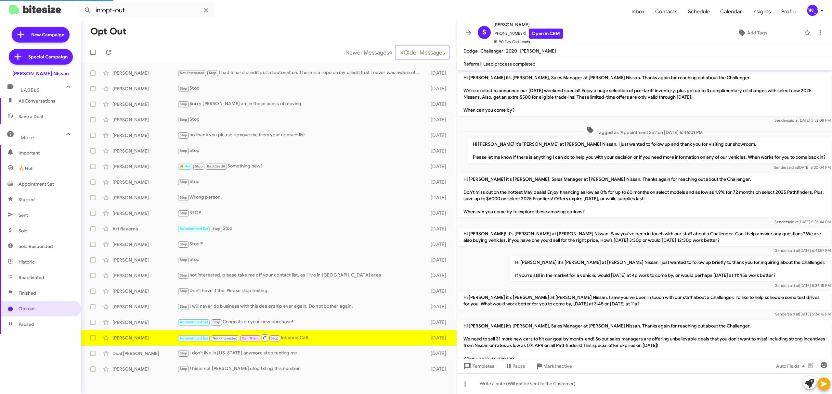
scroll to position [259, 0]
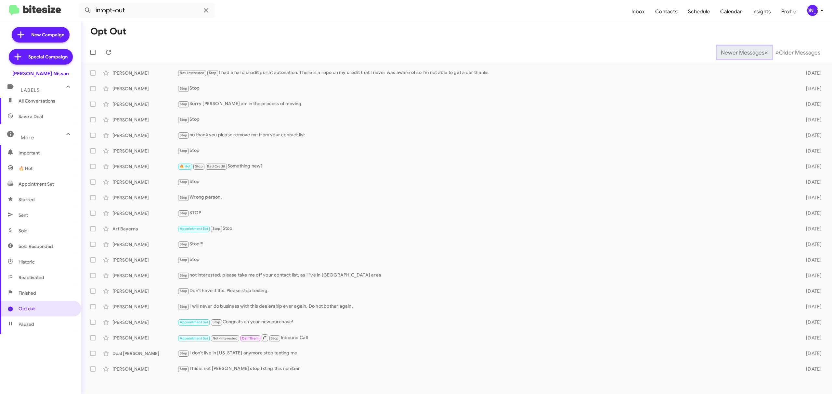
click at [737, 52] on span "Newer Messages" at bounding box center [743, 52] width 44 height 7
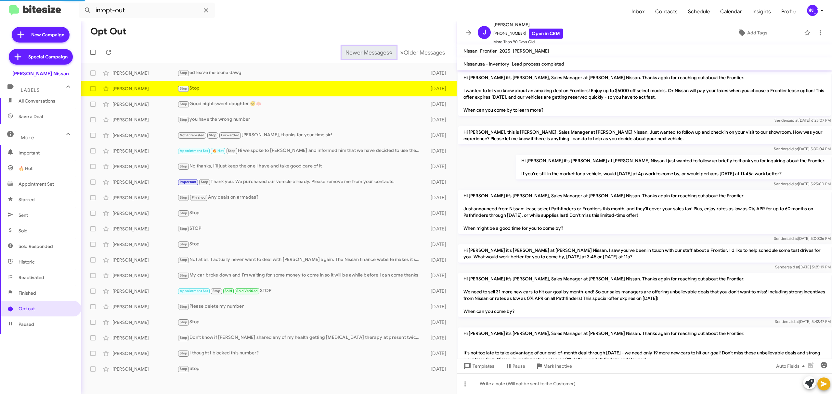
scroll to position [418, 0]
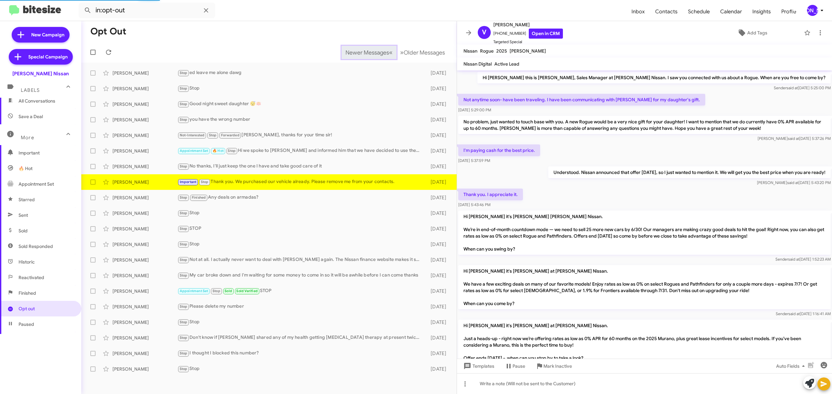
scroll to position [53, 0]
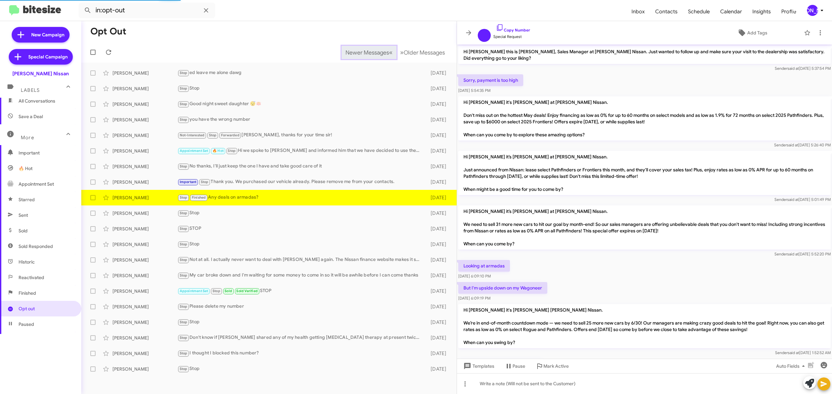
scroll to position [86, 0]
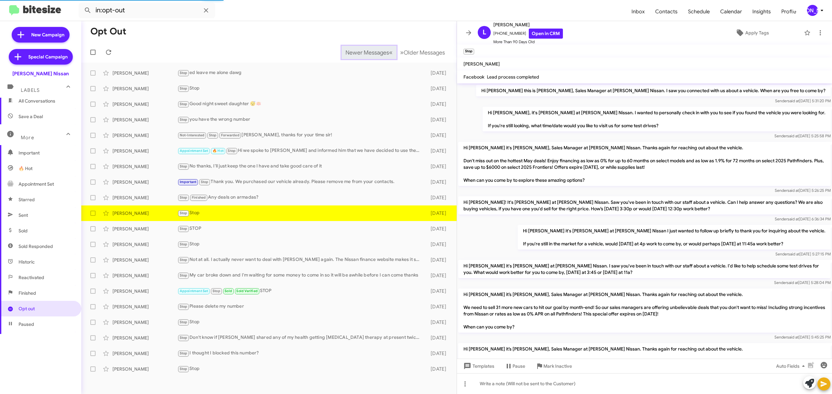
scroll to position [275, 0]
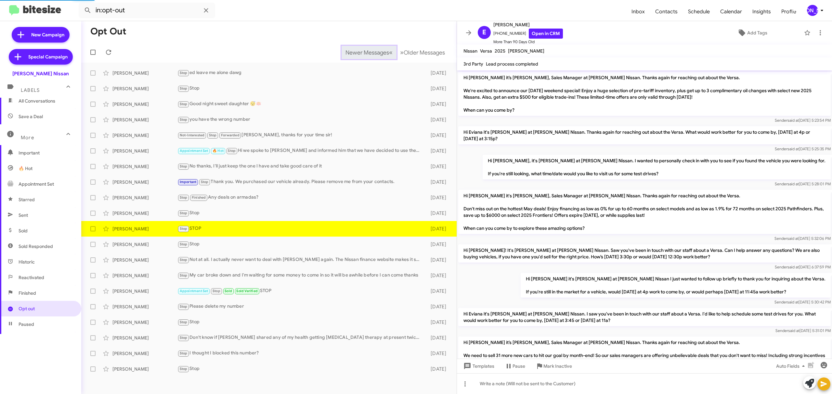
scroll to position [325, 0]
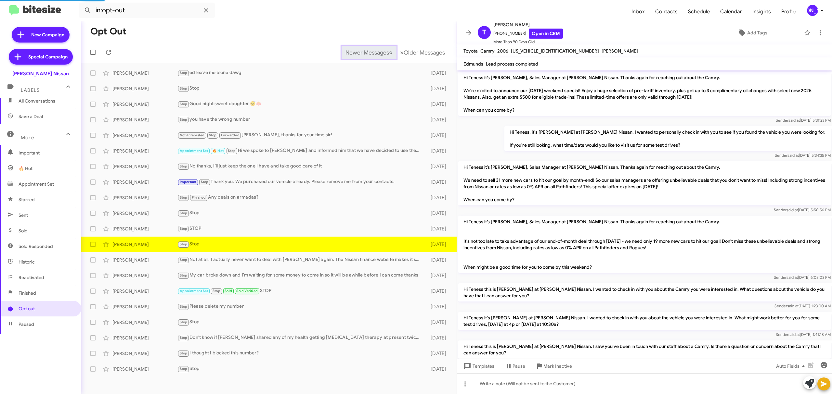
scroll to position [141, 0]
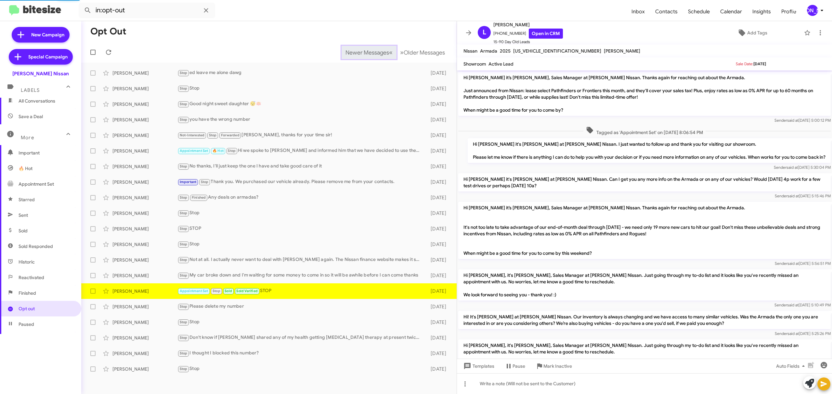
scroll to position [351, 0]
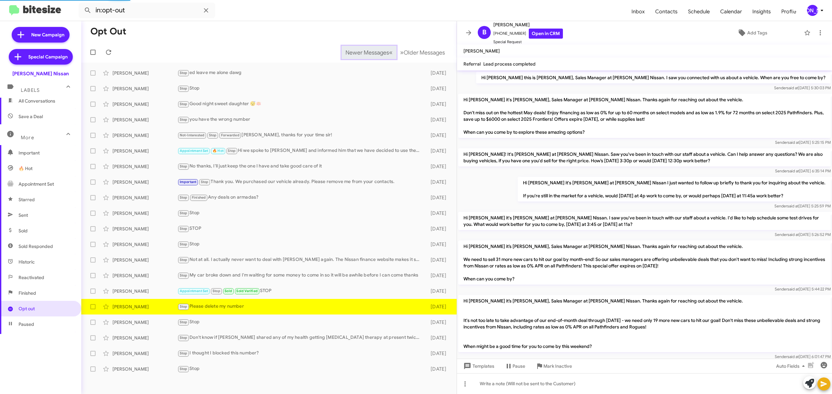
scroll to position [221, 0]
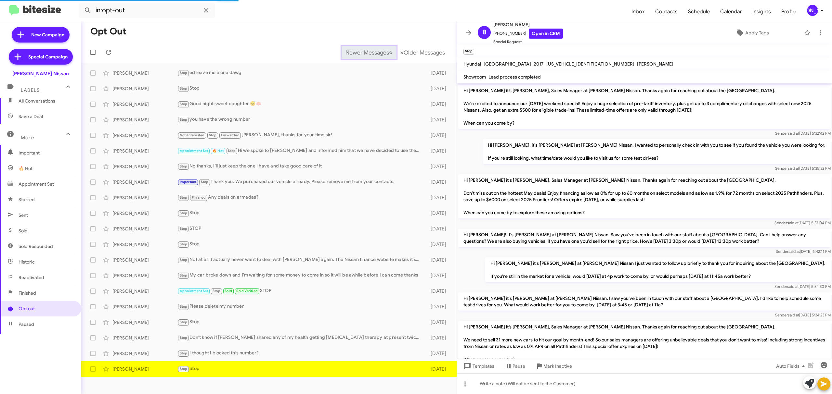
scroll to position [316, 0]
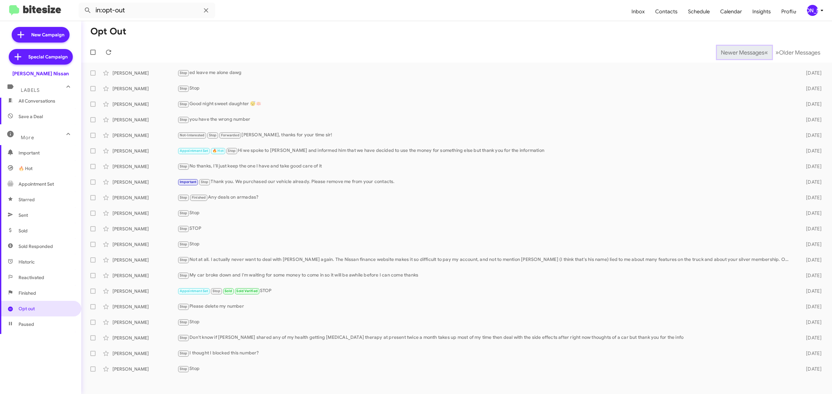
click at [737, 52] on span "Newer Messages" at bounding box center [743, 52] width 44 height 7
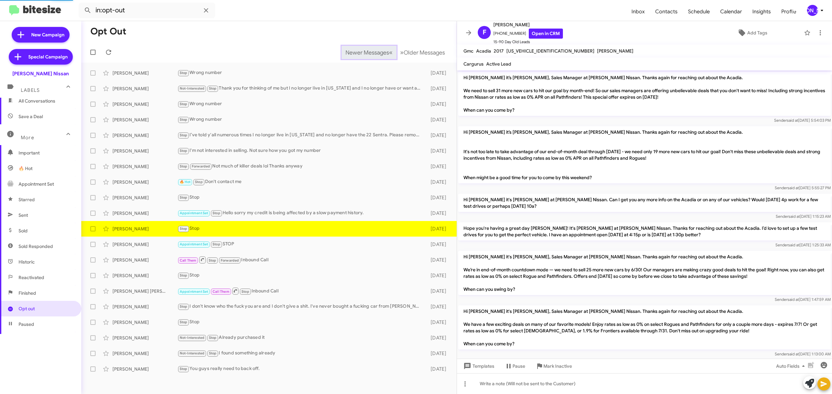
scroll to position [167, 0]
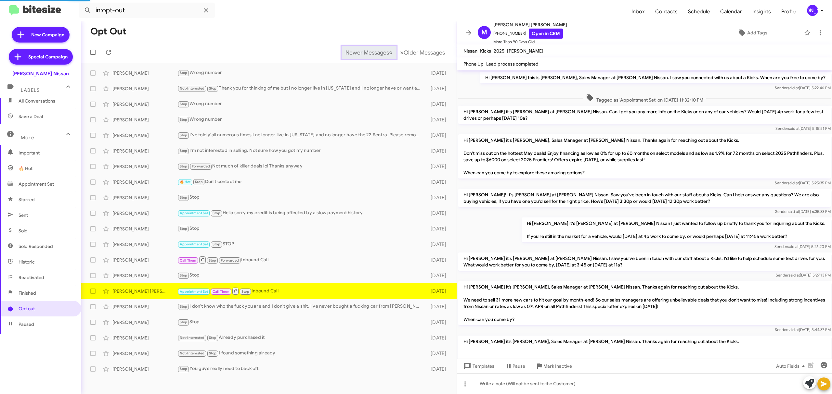
scroll to position [429, 0]
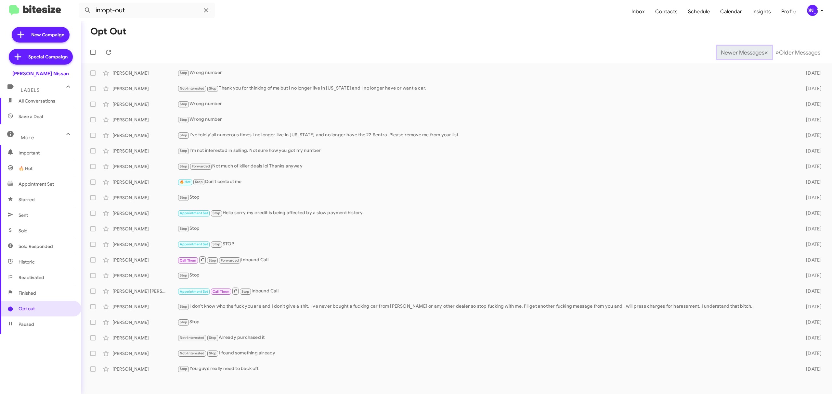
click at [737, 52] on span "Newer Messages" at bounding box center [743, 52] width 44 height 7
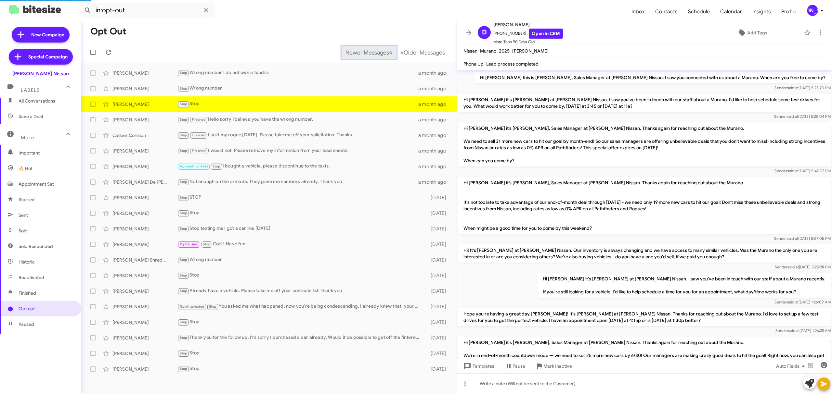
scroll to position [437, 0]
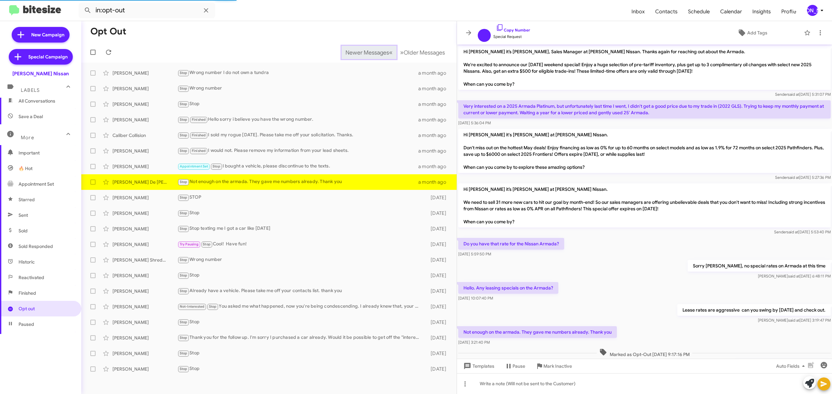
scroll to position [45, 0]
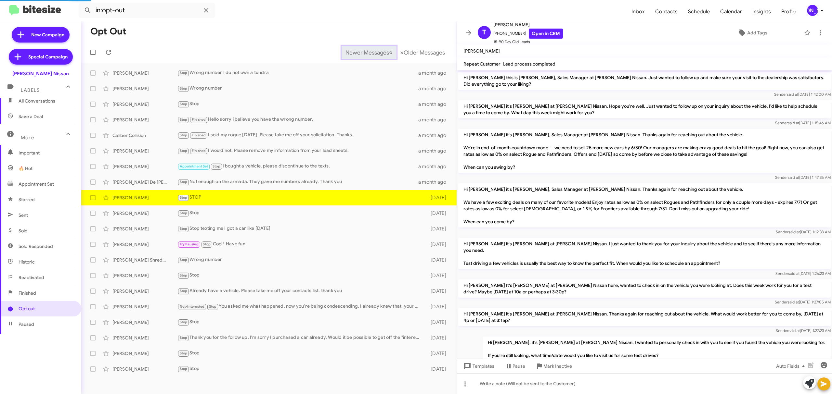
scroll to position [252, 0]
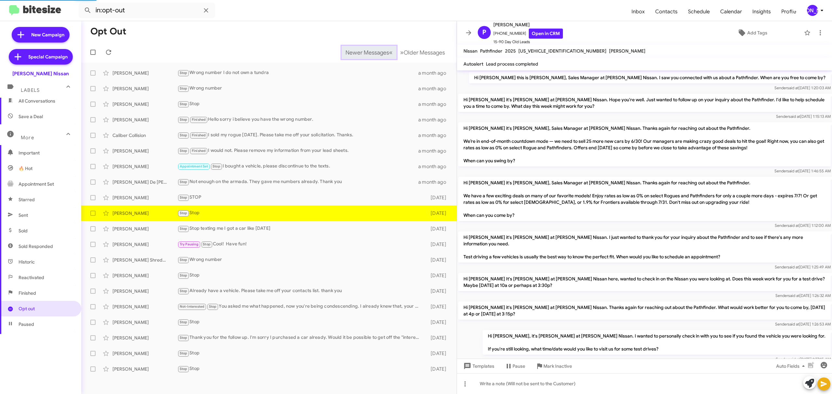
scroll to position [219, 0]
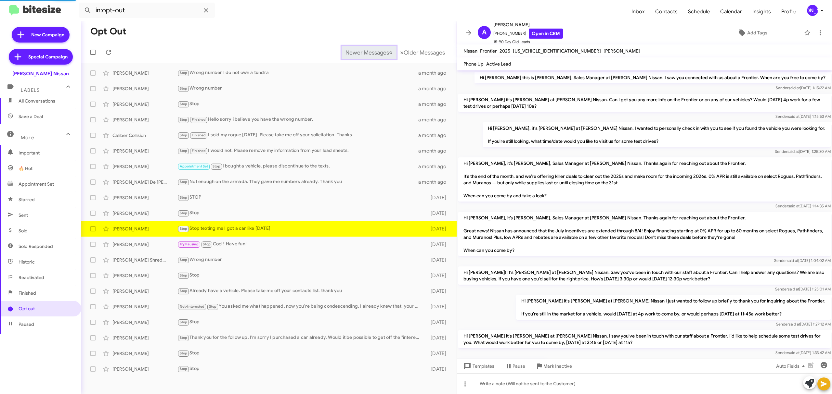
scroll to position [35, 0]
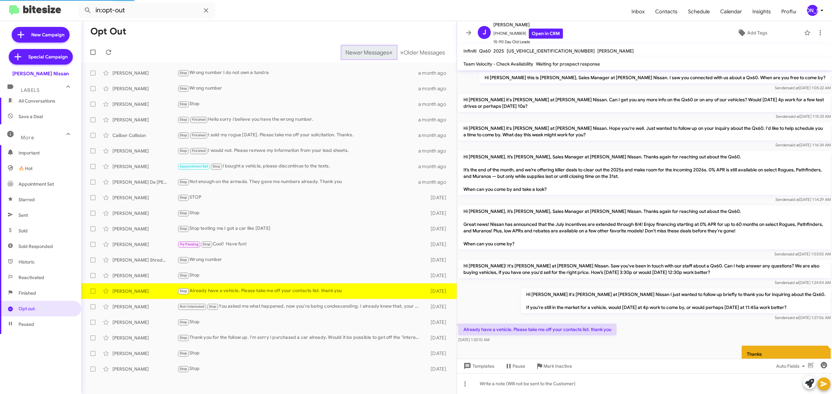
scroll to position [28, 0]
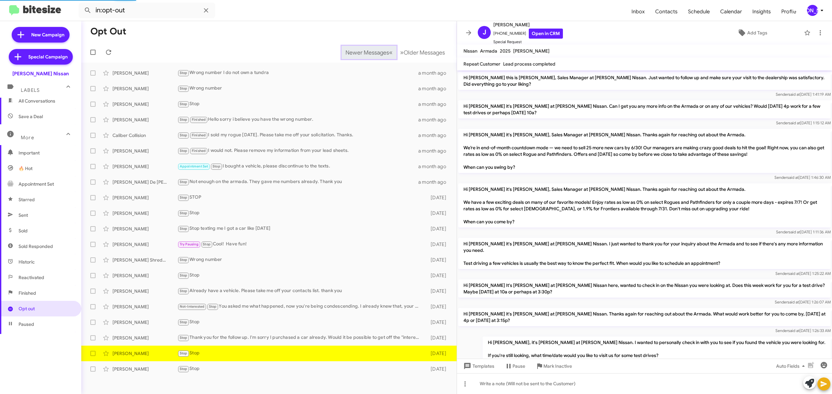
scroll to position [154, 0]
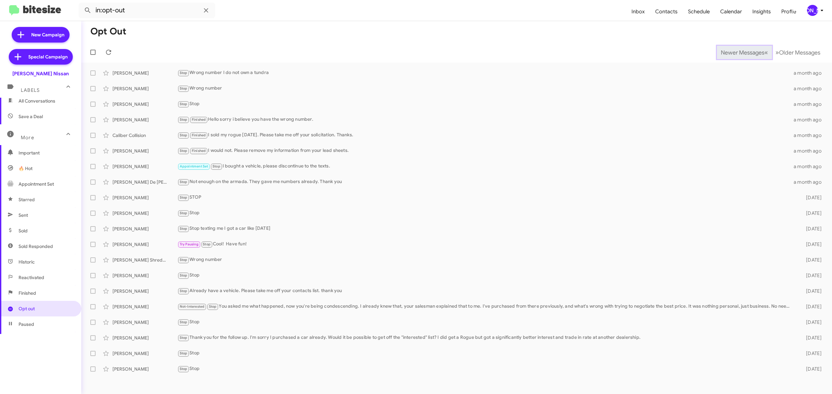
click at [737, 52] on span "Newer Messages" at bounding box center [743, 52] width 44 height 7
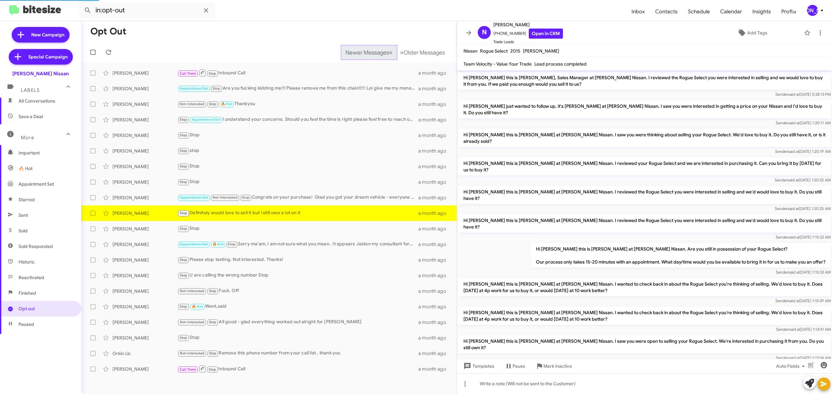
scroll to position [96, 0]
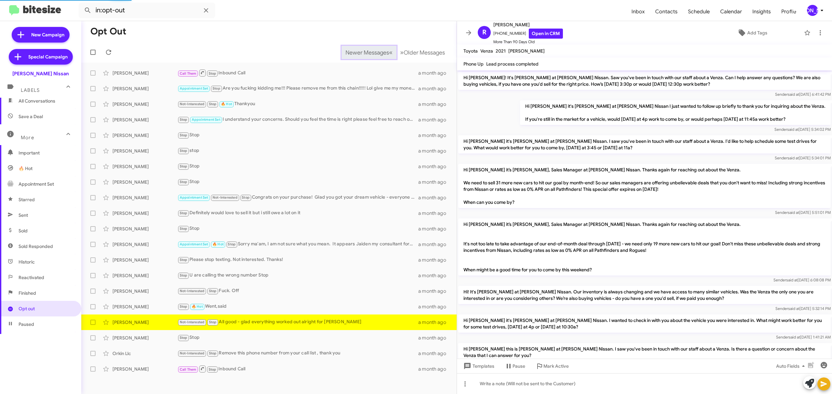
scroll to position [354, 0]
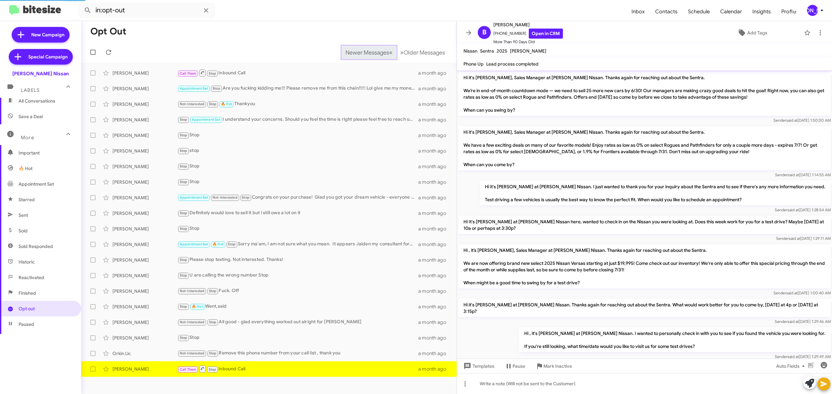
scroll to position [328, 0]
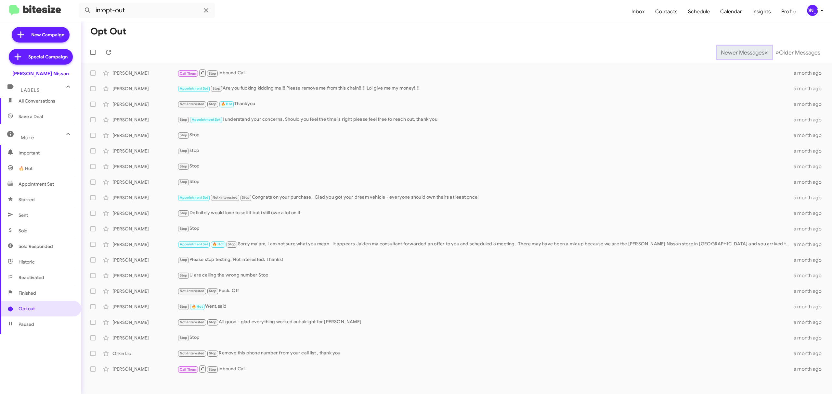
click at [737, 52] on span "Newer Messages" at bounding box center [743, 52] width 44 height 7
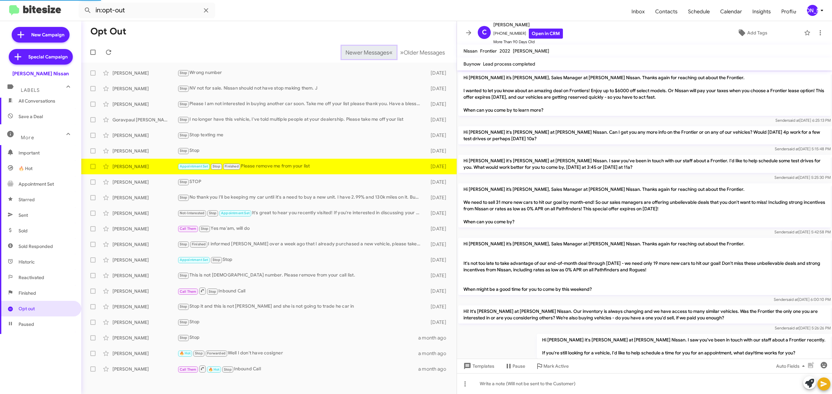
scroll to position [387, 0]
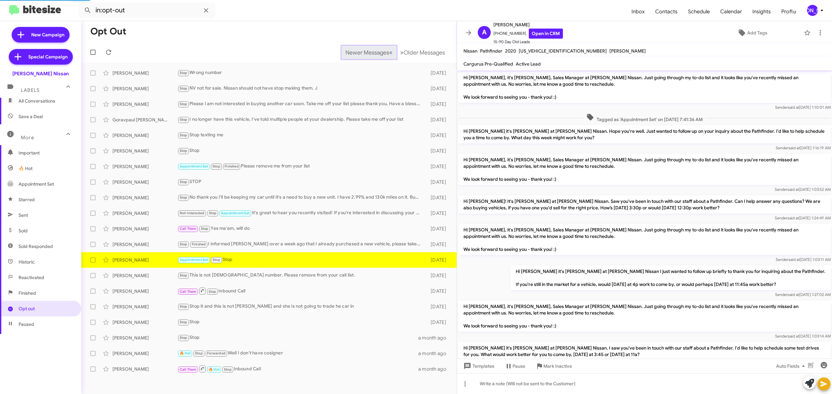
scroll to position [246, 0]
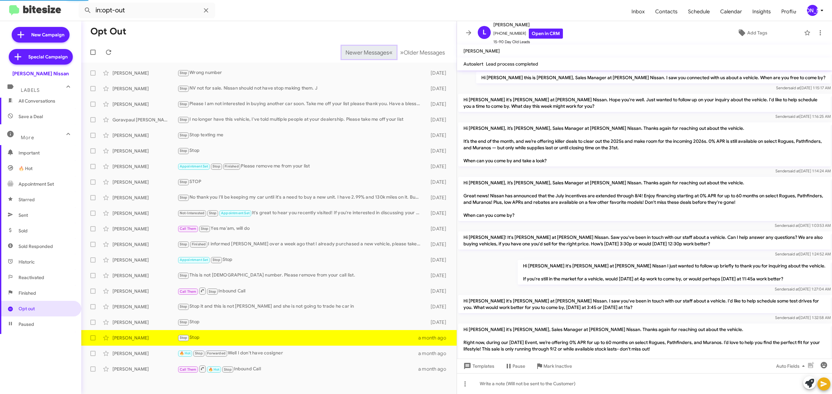
scroll to position [115, 0]
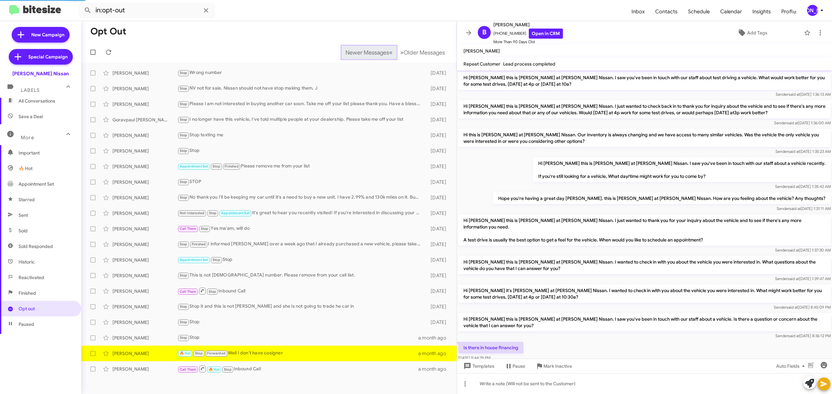
scroll to position [259, 0]
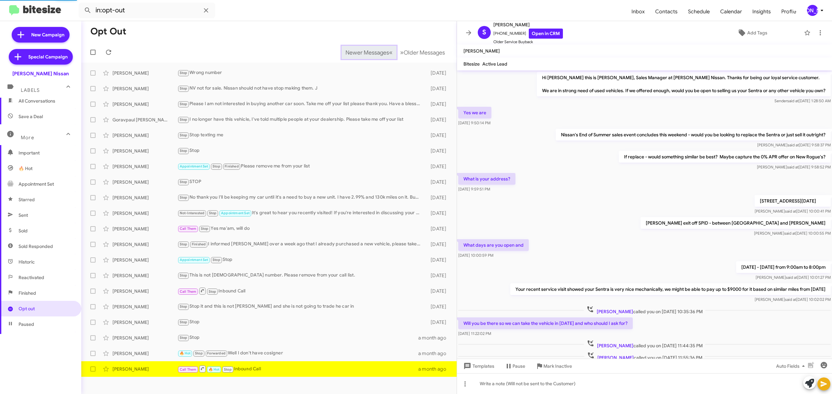
scroll to position [40, 0]
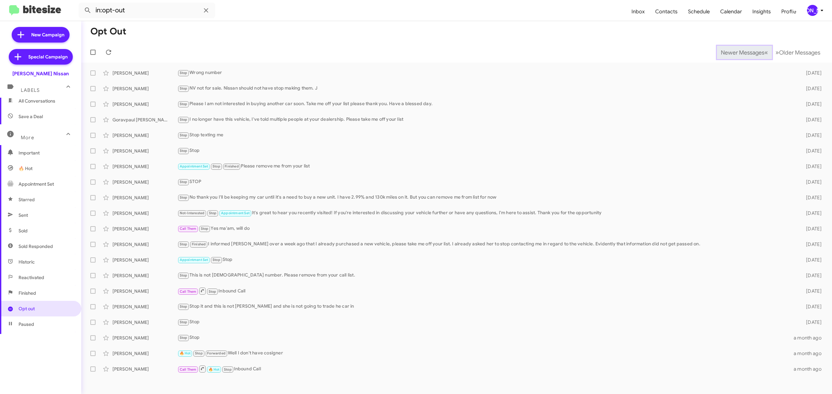
click at [737, 52] on span "Newer Messages" at bounding box center [743, 52] width 44 height 7
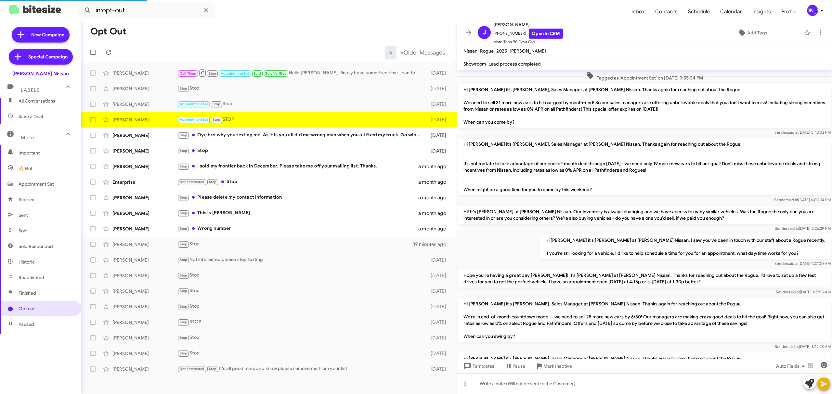
scroll to position [514, 0]
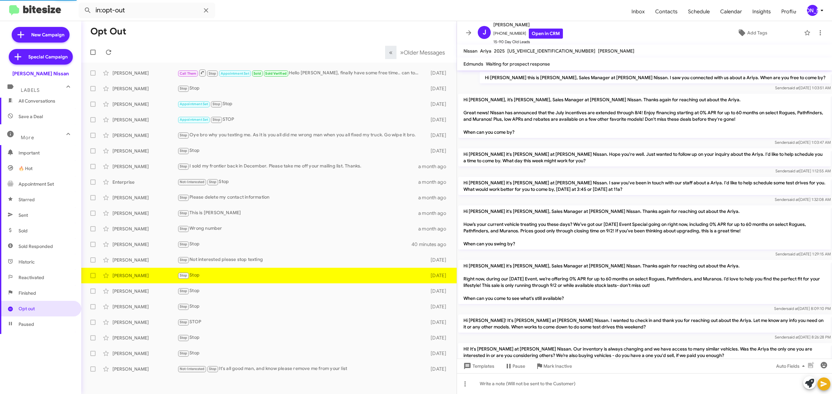
scroll to position [208, 0]
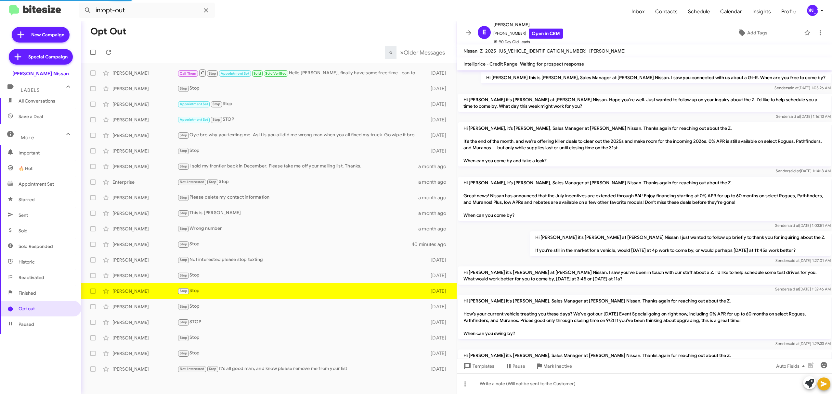
scroll to position [301, 0]
